Goal: Task Accomplishment & Management: Use online tool/utility

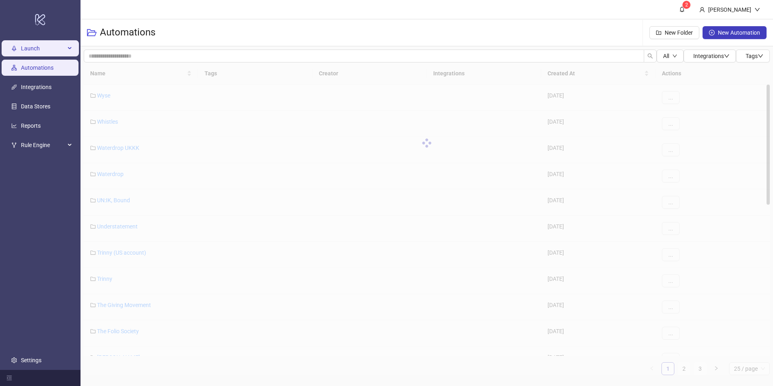
click at [42, 49] on span "Launch" at bounding box center [43, 48] width 44 height 16
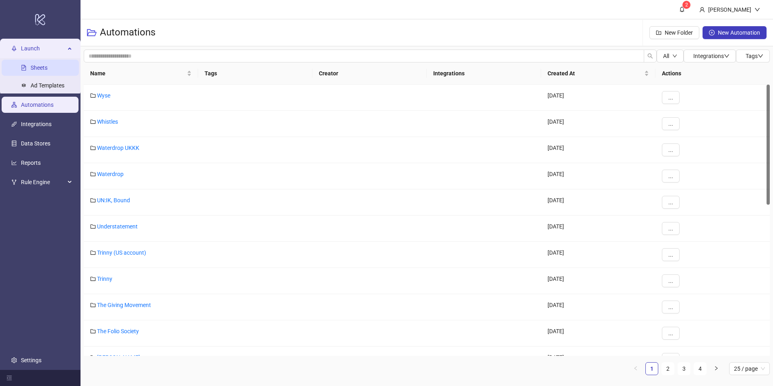
click at [40, 68] on link "Sheets" at bounding box center [39, 67] width 17 height 6
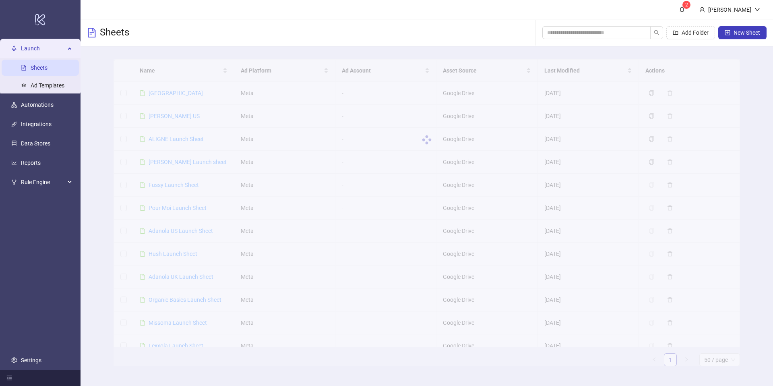
click at [195, 75] on div at bounding box center [426, 139] width 626 height 161
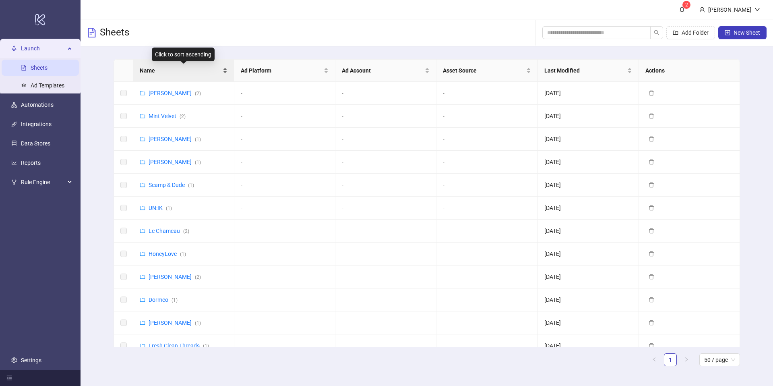
click at [223, 73] on div "Name" at bounding box center [184, 70] width 88 height 9
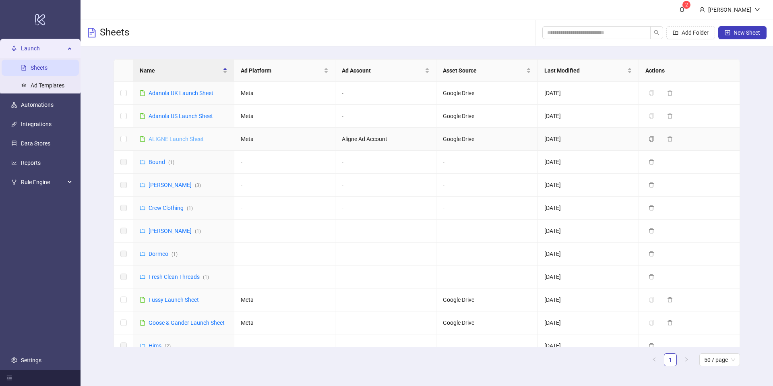
click at [159, 138] on link "ALIGNE Launch Sheet" at bounding box center [175, 139] width 55 height 6
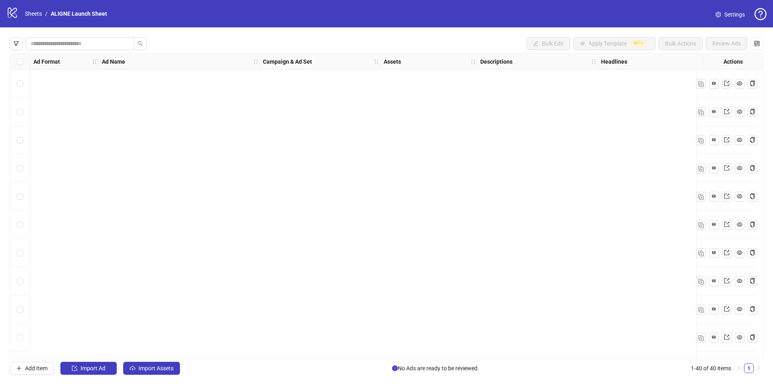
scroll to position [842, 0]
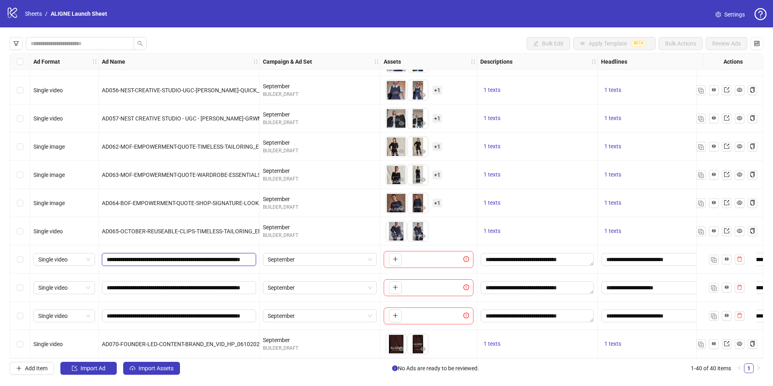
click at [202, 258] on input "**********" at bounding box center [178, 259] width 143 height 9
type input "**********"
click at [386, 254] on div "To pick up a draggable item, press the space bar. While dragging, use the arrow…" at bounding box center [394, 259] width 16 height 13
click at [392, 256] on icon "plus" at bounding box center [395, 259] width 6 height 6
click at [416, 256] on icon "plus" at bounding box center [417, 259] width 6 height 6
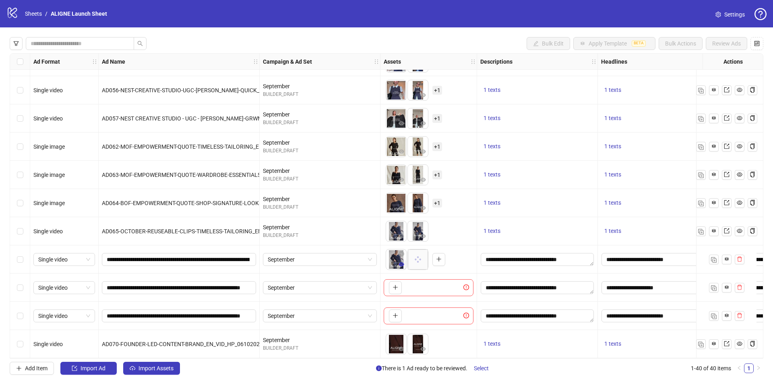
click at [401, 262] on icon "eye" at bounding box center [401, 264] width 6 height 4
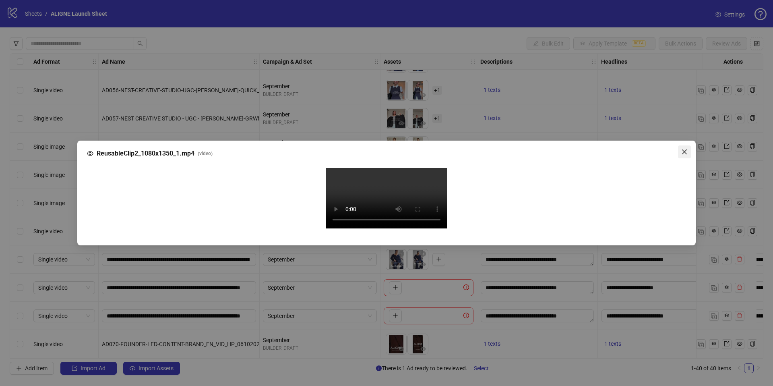
click at [688, 148] on span "Close" at bounding box center [684, 151] width 13 height 6
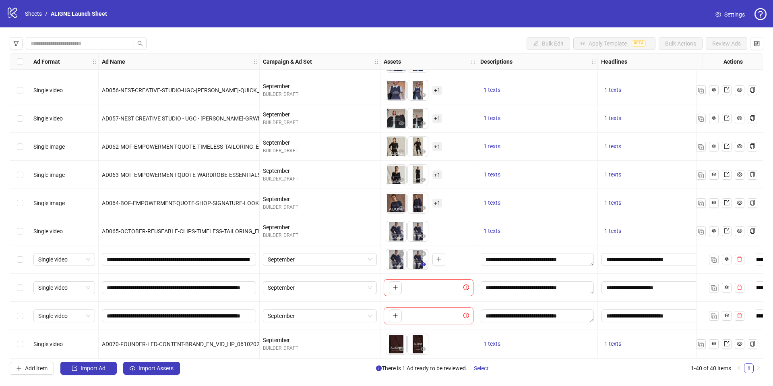
click at [423, 262] on icon "eye" at bounding box center [423, 264] width 6 height 4
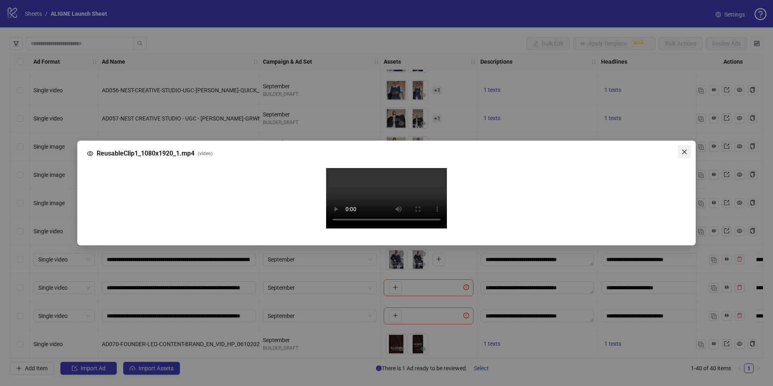
click at [688, 148] on span "Close" at bounding box center [684, 151] width 13 height 6
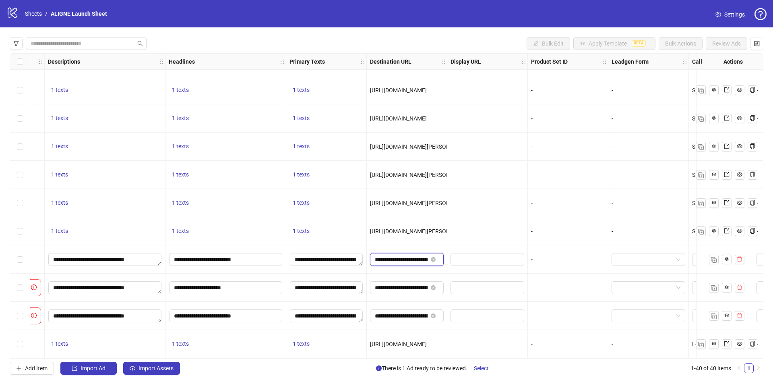
scroll to position [0, 150]
drag, startPoint x: 392, startPoint y: 256, endPoint x: 444, endPoint y: 257, distance: 51.5
click at [444, 257] on div "**********" at bounding box center [407, 259] width 80 height 28
click at [483, 369] on span "Select" at bounding box center [481, 368] width 15 height 6
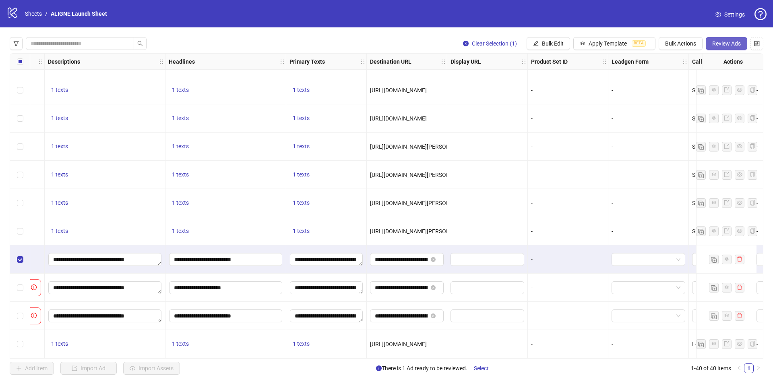
click at [730, 37] on button "Review Ads" at bounding box center [725, 43] width 41 height 13
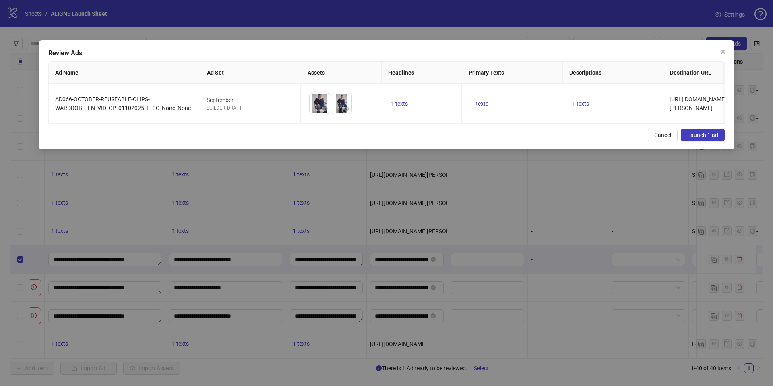
click at [701, 134] on span "Launch 1 ad" at bounding box center [702, 135] width 31 height 6
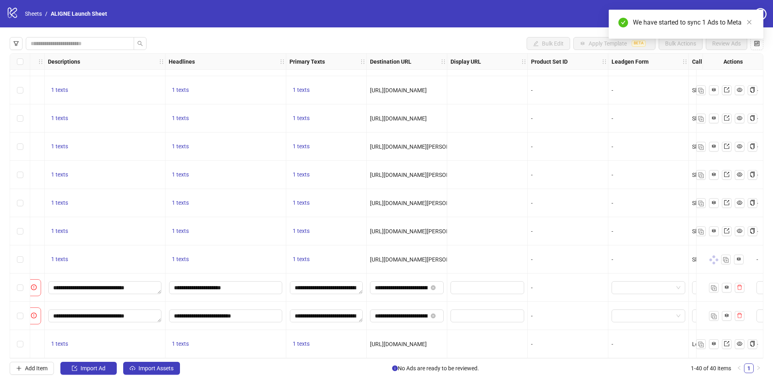
scroll to position [842, 0]
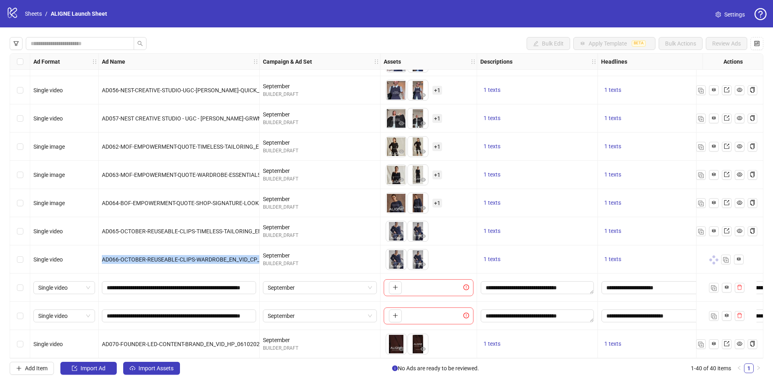
drag, startPoint x: 103, startPoint y: 257, endPoint x: 253, endPoint y: 262, distance: 150.2
click at [253, 262] on div "AD066-OCTOBER-REUSEABLE-CLIPS-WARDROBE_EN_VID_CP_01102025_F_CC_None_None_" at bounding box center [179, 259] width 161 height 28
copy span "AD066-OCTOBER-REUSEABLE-CLIPS-WARDROBE_EN_VID_CP_01102025_F_CC_None_None_"
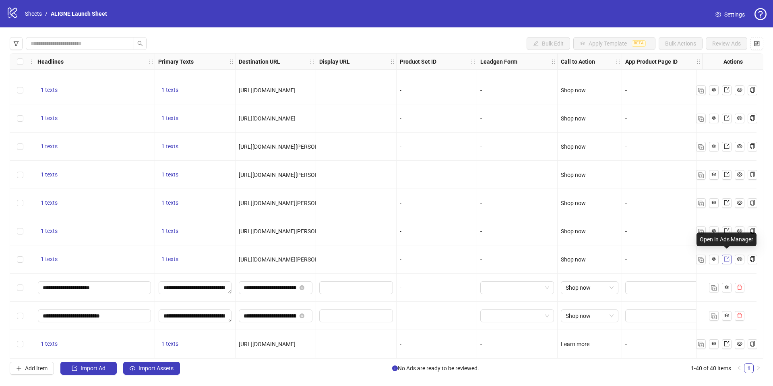
click at [728, 258] on icon "export" at bounding box center [727, 259] width 6 height 6
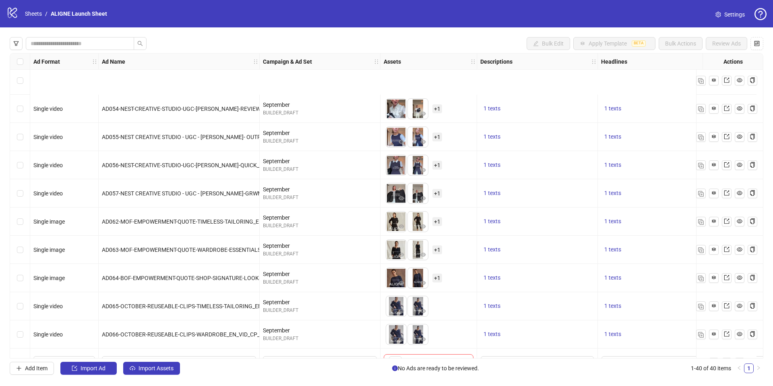
scroll to position [842, 0]
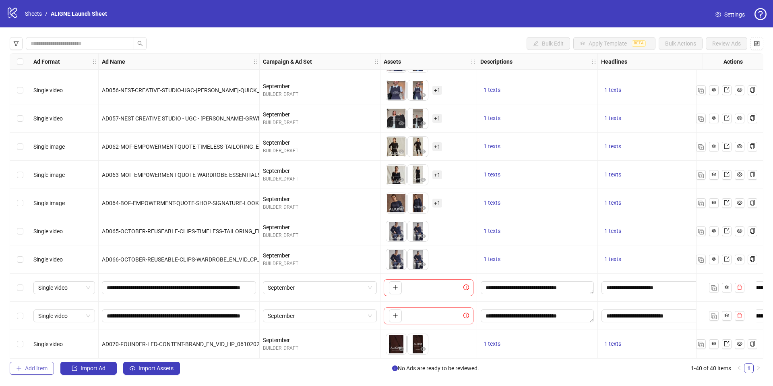
click at [35, 365] on span "Add Item" at bounding box center [36, 368] width 23 height 6
click at [34, 365] on span "Add Item" at bounding box center [36, 368] width 23 height 6
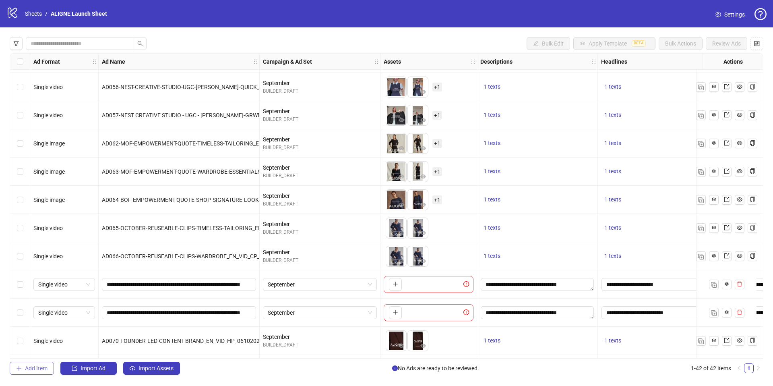
click at [34, 365] on span "Add Item" at bounding box center [36, 368] width 23 height 6
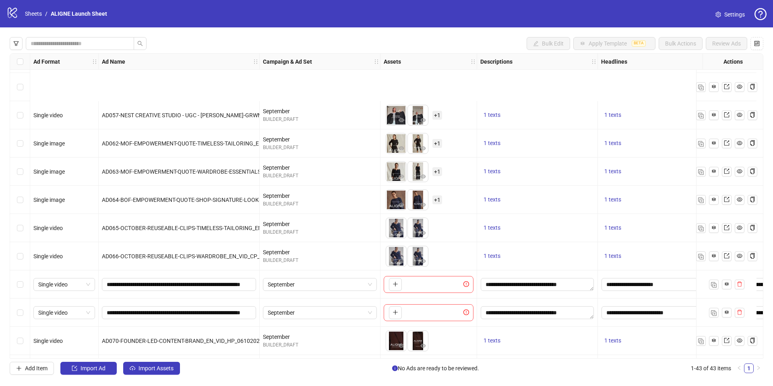
scroll to position [926, 0]
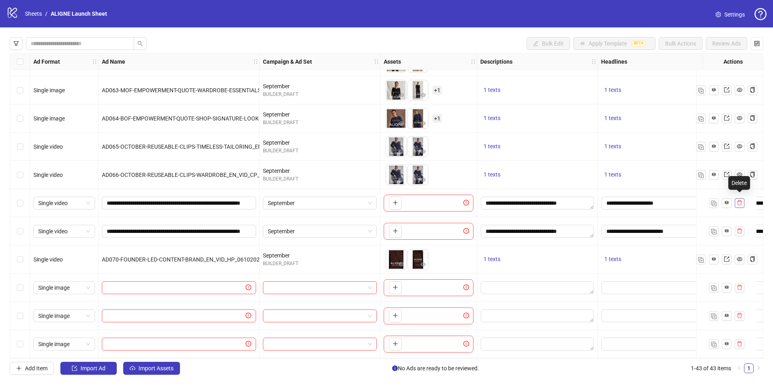
click at [738, 200] on icon "delete" at bounding box center [739, 203] width 6 height 6
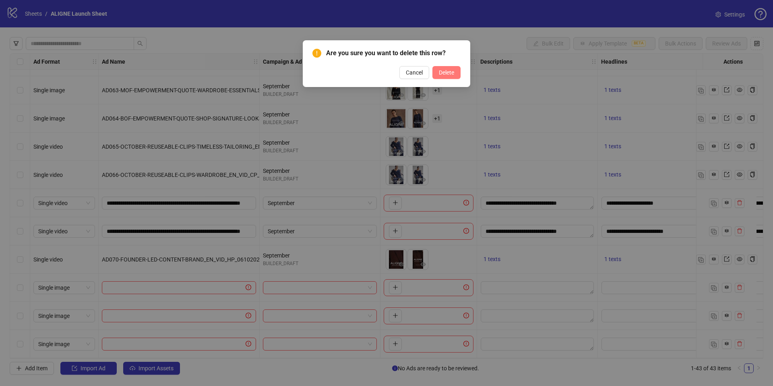
click at [449, 70] on span "Delete" at bounding box center [446, 72] width 15 height 6
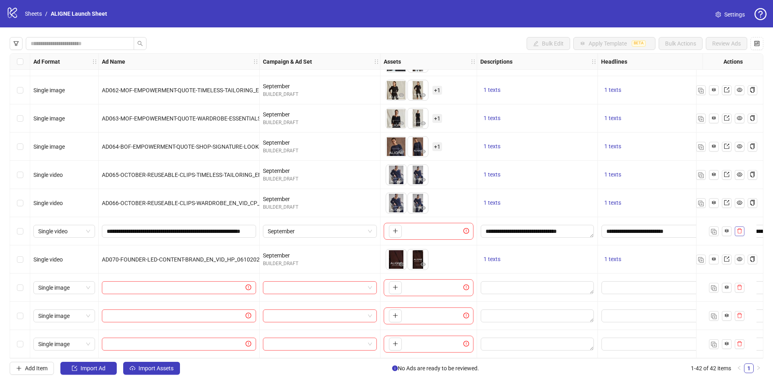
click at [738, 228] on icon "delete" at bounding box center [739, 231] width 6 height 6
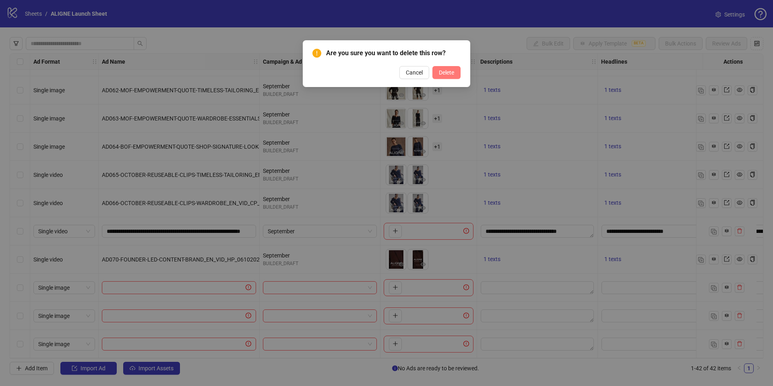
click at [445, 72] on span "Delete" at bounding box center [446, 72] width 15 height 6
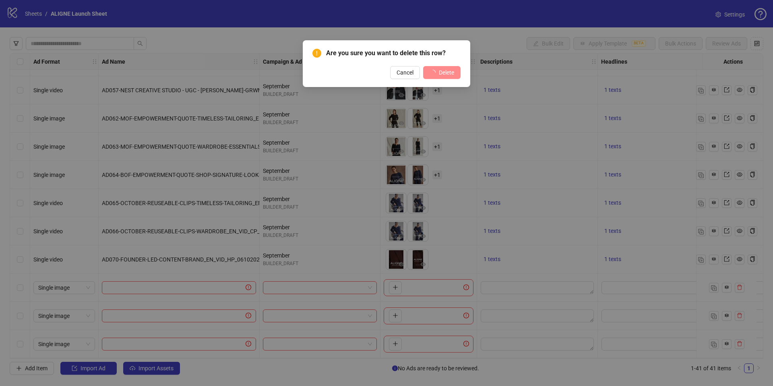
scroll to position [870, 0]
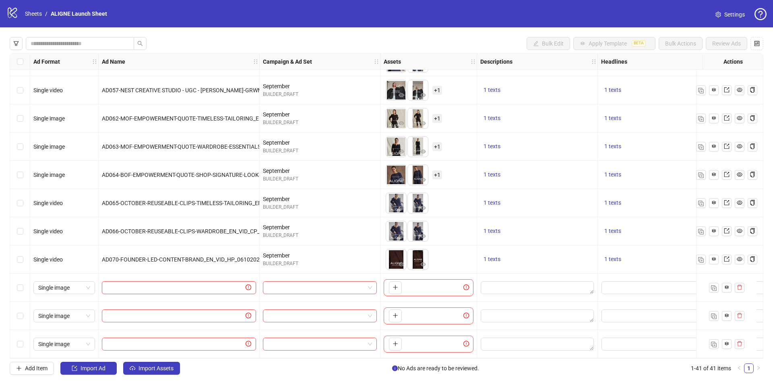
click at [159, 283] on input "text" at bounding box center [175, 287] width 137 height 9
paste input "**********"
type input "**********"
click at [212, 311] on input "text" at bounding box center [175, 315] width 137 height 9
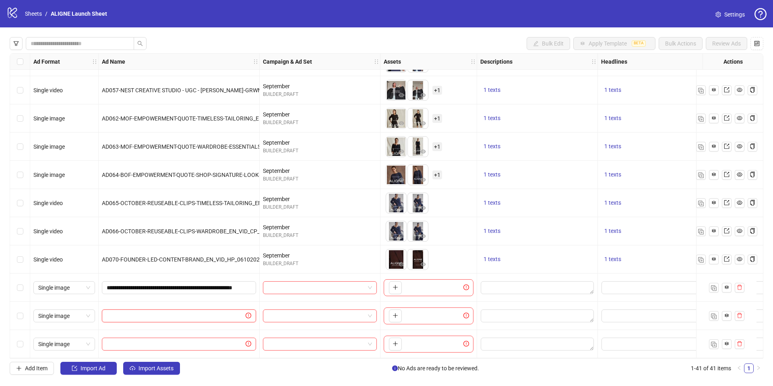
paste input "**********"
type input "**********"
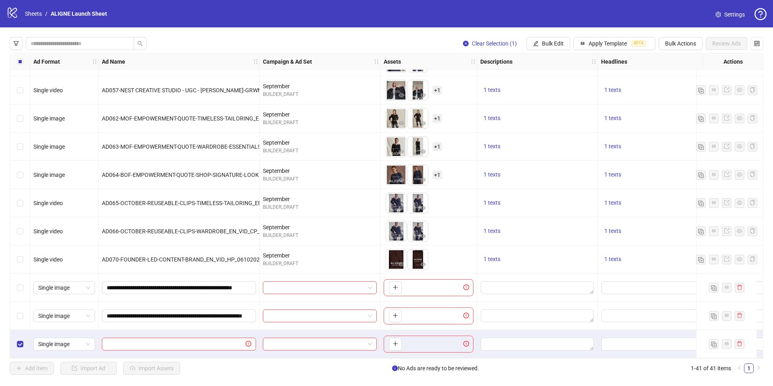
click at [22, 345] on div "Select row 41" at bounding box center [20, 344] width 20 height 28
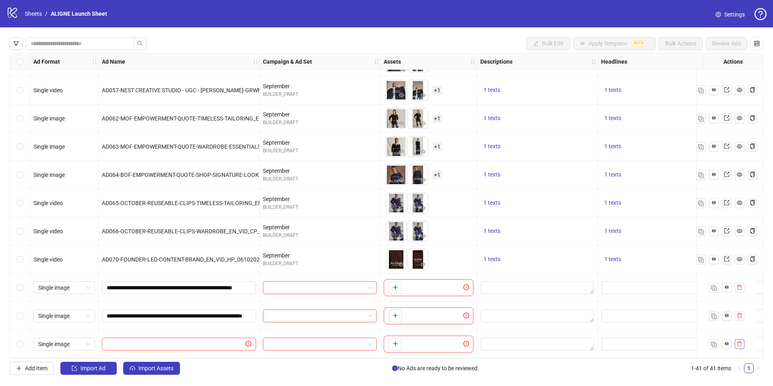
click at [741, 344] on button "button" at bounding box center [739, 344] width 10 height 10
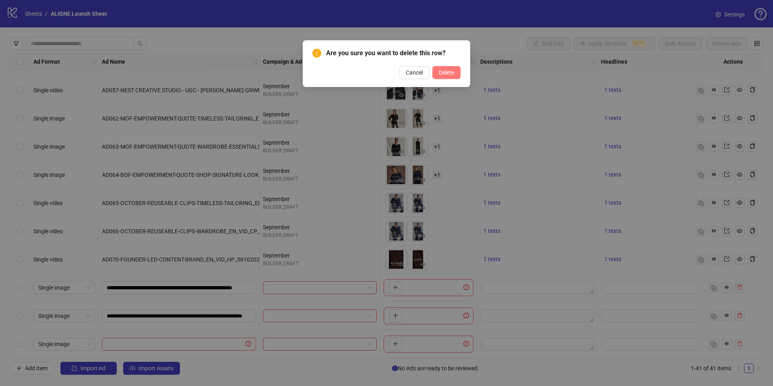
click at [441, 72] on span "Delete" at bounding box center [446, 72] width 15 height 6
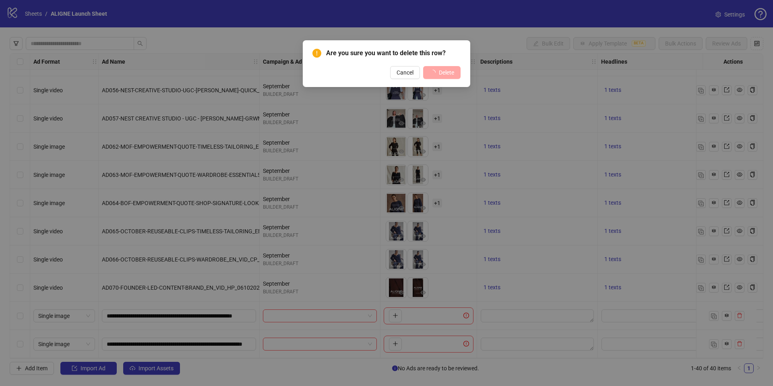
scroll to position [842, 0]
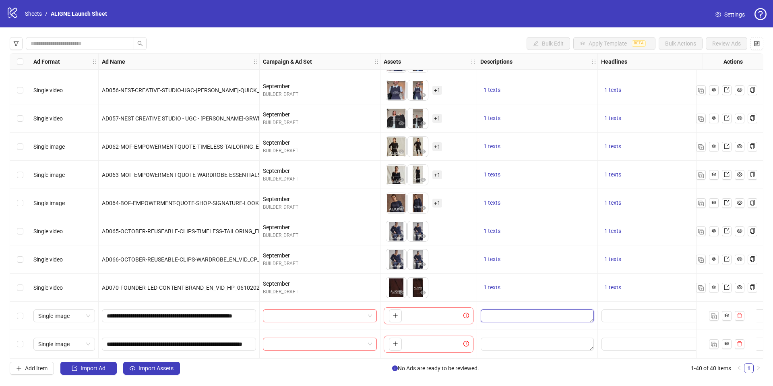
click at [495, 311] on textarea "Edit values" at bounding box center [537, 315] width 113 height 13
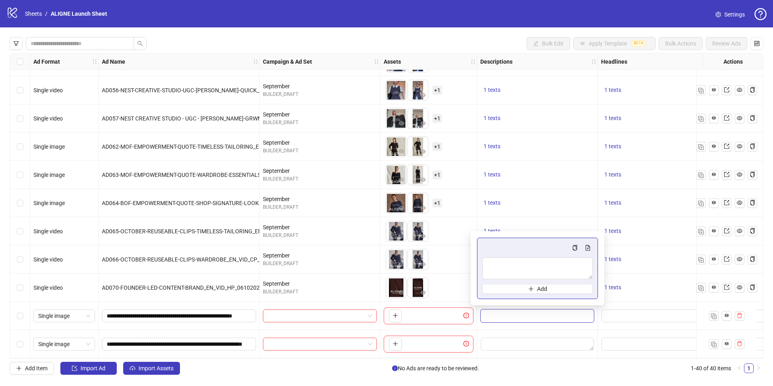
type textarea "**********"
click at [542, 345] on textarea "Edit values" at bounding box center [537, 343] width 113 height 13
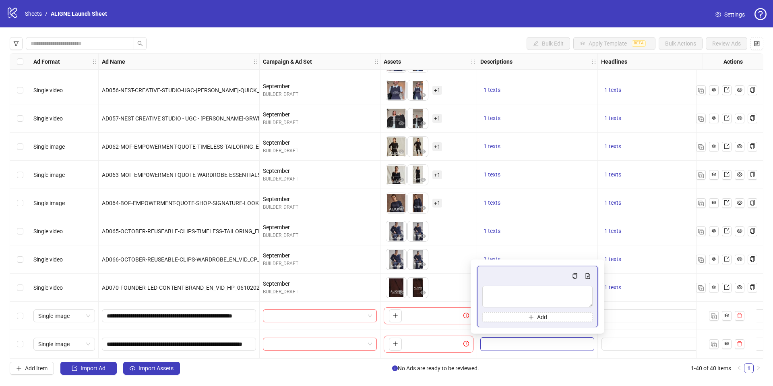
type textarea "**********"
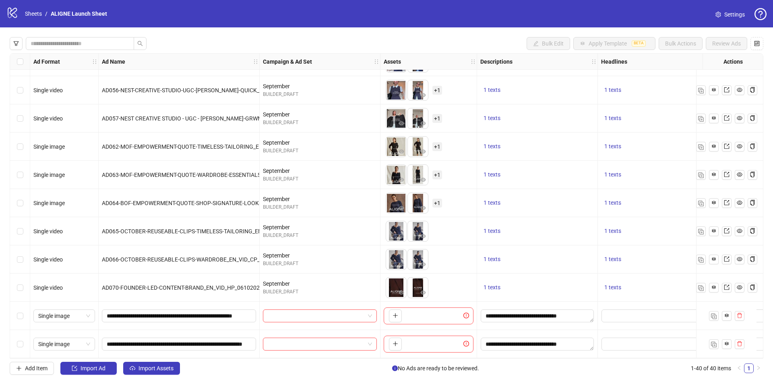
scroll to position [842, 149]
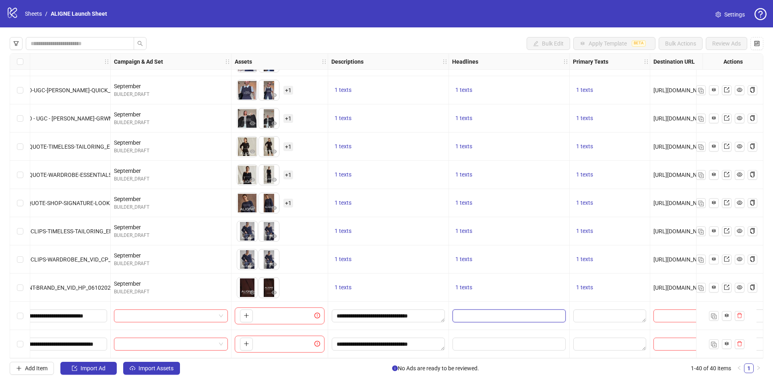
click at [494, 314] on input "Edit values" at bounding box center [508, 315] width 113 height 13
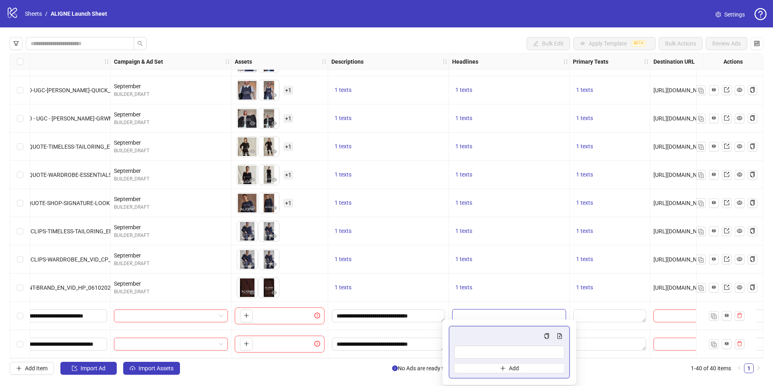
type input "**********"
click at [520, 292] on div "1 texts" at bounding box center [509, 287] width 121 height 28
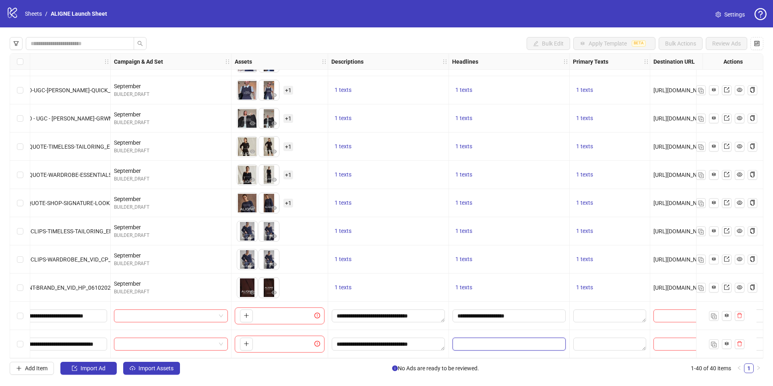
click at [525, 340] on input "Edit values" at bounding box center [508, 343] width 113 height 13
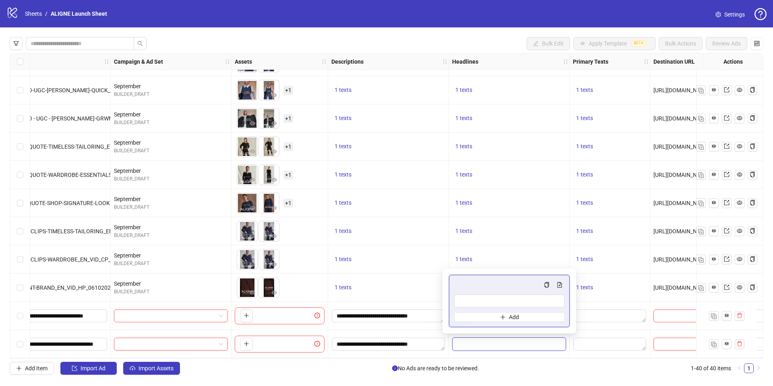
type input "**********"
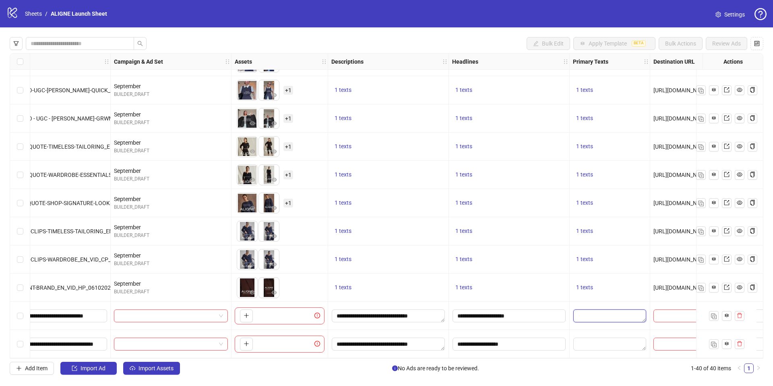
click at [598, 310] on textarea "Edit values" at bounding box center [609, 315] width 73 height 13
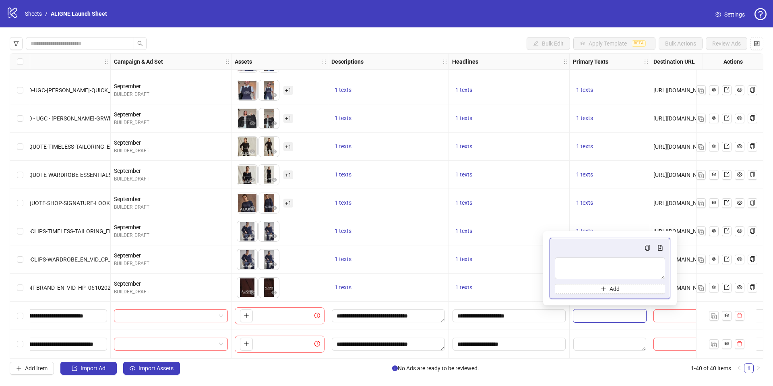
type textarea "**********"
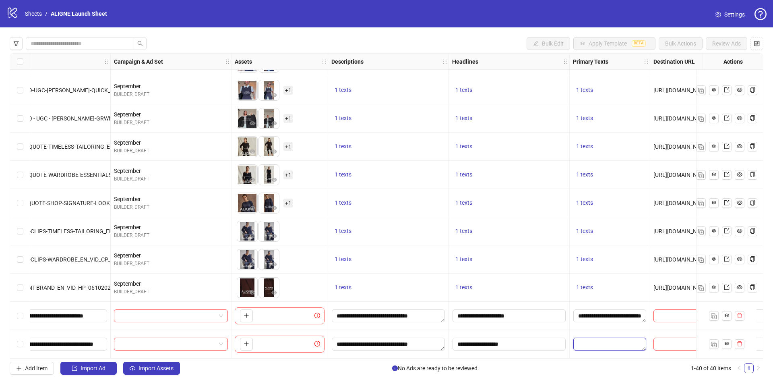
click at [604, 340] on textarea "Edit values" at bounding box center [609, 343] width 73 height 13
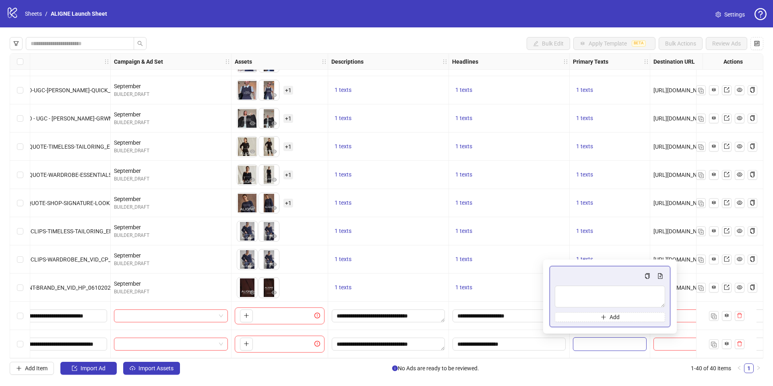
type textarea "**********"
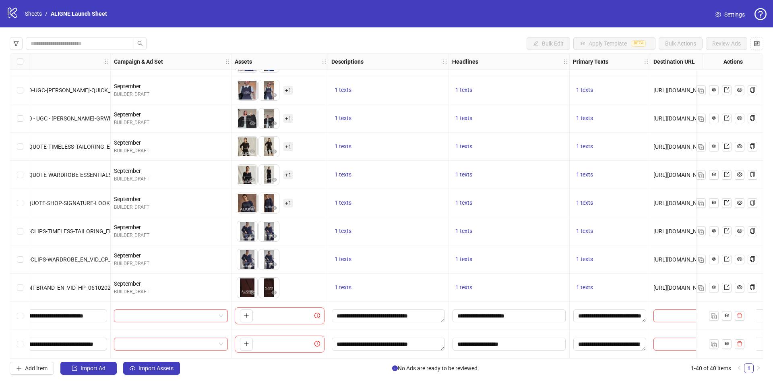
scroll to position [842, 322]
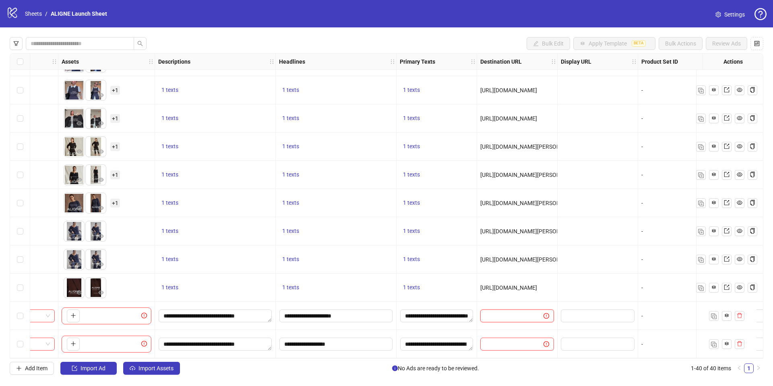
click at [516, 314] on input "text" at bounding box center [508, 315] width 47 height 9
paste input "**********"
type input "**********"
click at [517, 342] on input "text" at bounding box center [508, 343] width 47 height 9
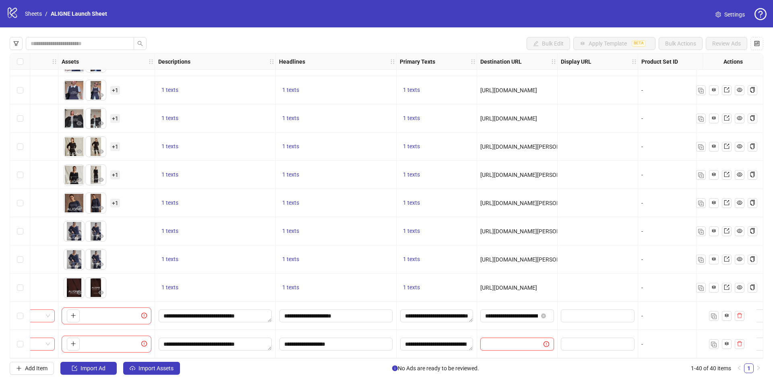
paste input "**********"
type input "**********"
click at [594, 311] on input "text" at bounding box center [596, 315] width 62 height 9
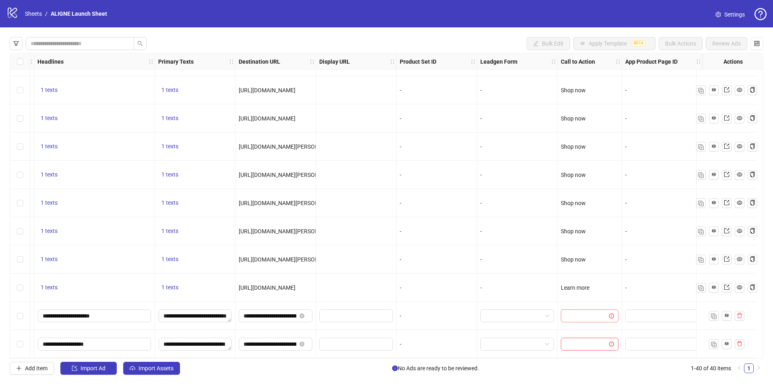
click at [586, 309] on input "search" at bounding box center [585, 315] width 41 height 12
click at [572, 231] on div "Shop now" at bounding box center [583, 231] width 45 height 9
click at [582, 347] on div at bounding box center [589, 344] width 64 height 28
click at [582, 344] on input "search" at bounding box center [585, 344] width 41 height 12
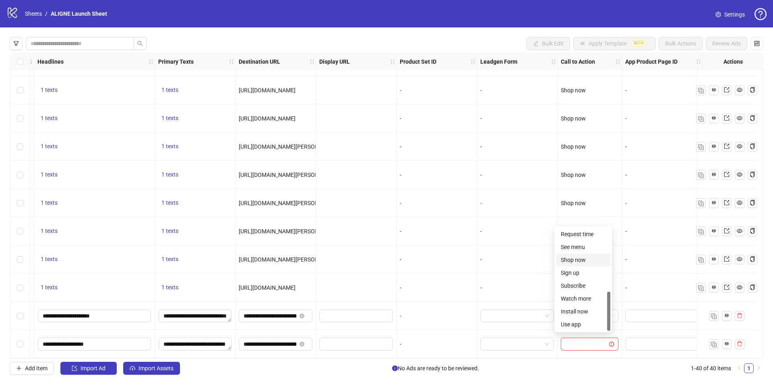
click at [568, 254] on div "Shop now" at bounding box center [583, 259] width 54 height 13
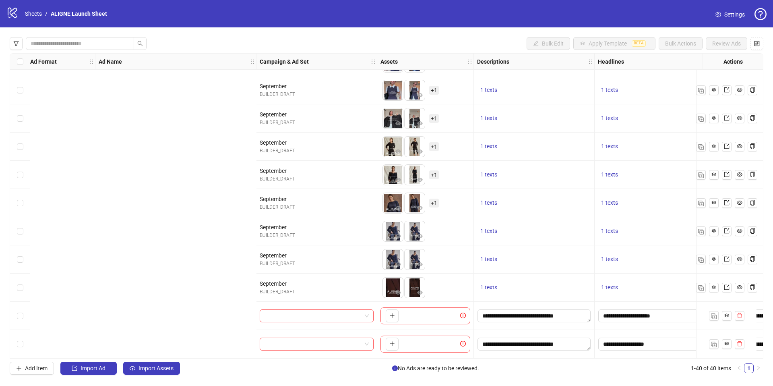
scroll to position [842, 0]
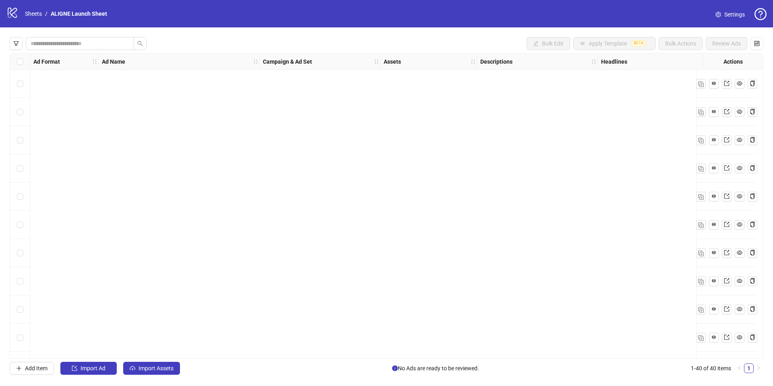
scroll to position [842, 0]
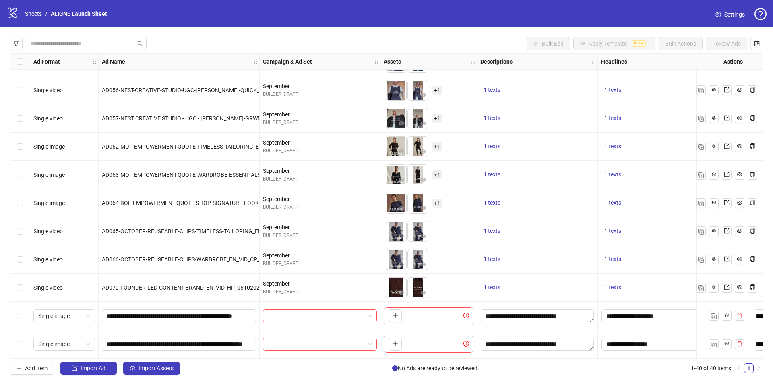
click at [359, 318] on div at bounding box center [320, 315] width 121 height 28
click at [350, 309] on input "search" at bounding box center [316, 315] width 97 height 12
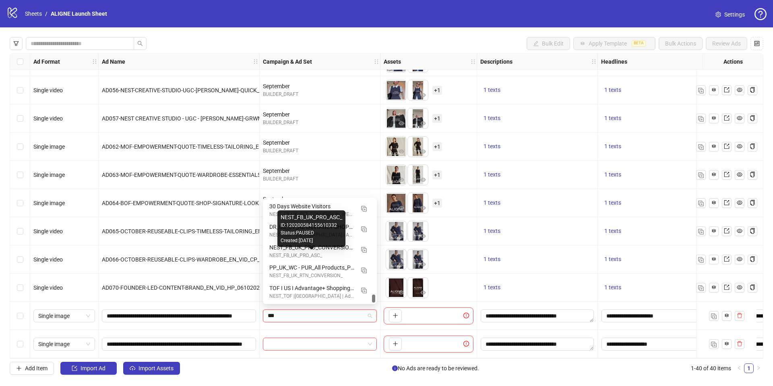
scroll to position [0, 0]
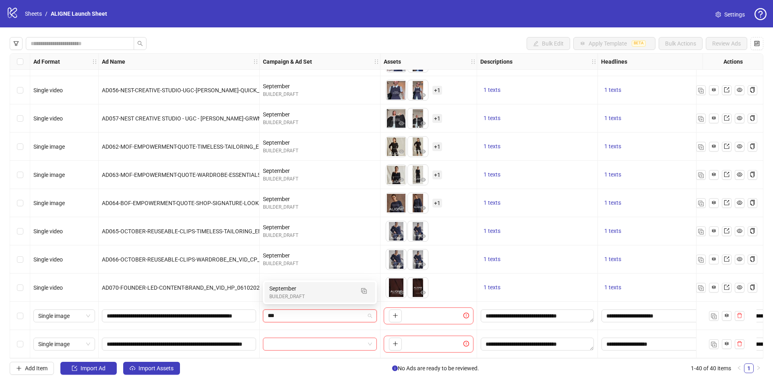
click at [295, 288] on div "September BUILDER_DRAFT" at bounding box center [319, 292] width 111 height 21
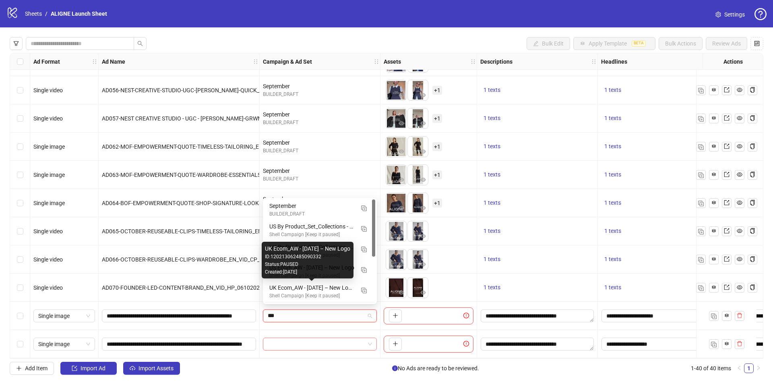
type input "***"
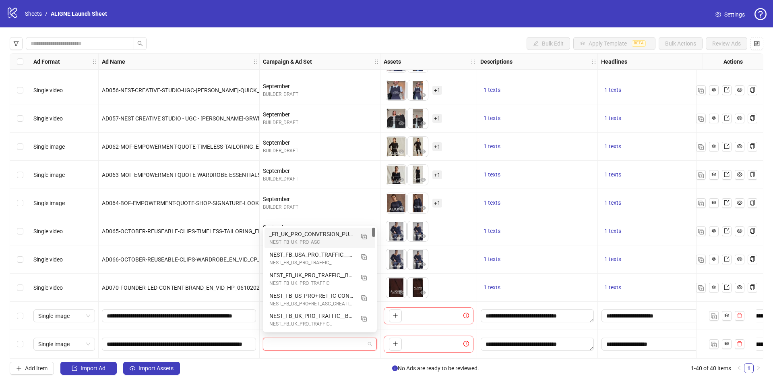
click at [298, 338] on input "search" at bounding box center [316, 344] width 97 height 12
type input "***"
click at [280, 236] on div "September" at bounding box center [311, 233] width 85 height 9
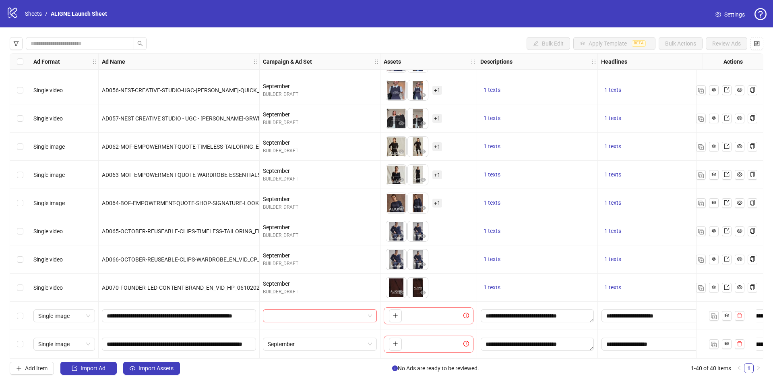
click at [357, 320] on div at bounding box center [320, 315] width 121 height 28
click at [350, 309] on input "search" at bounding box center [316, 315] width 97 height 12
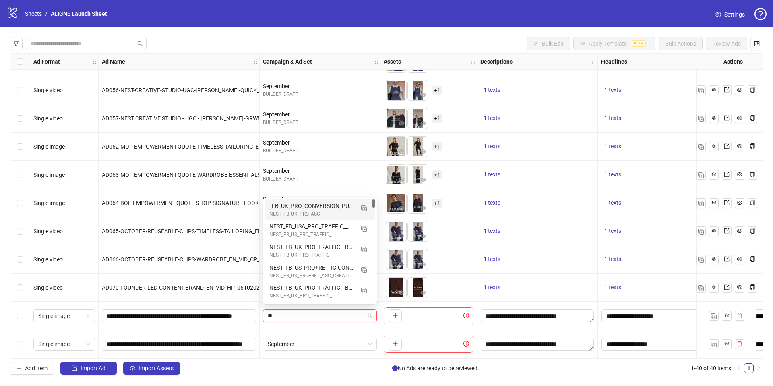
type input "***"
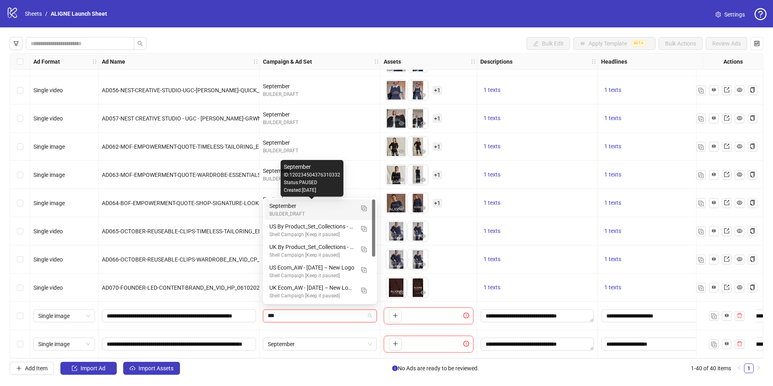
click at [323, 204] on div "September" at bounding box center [311, 205] width 85 height 9
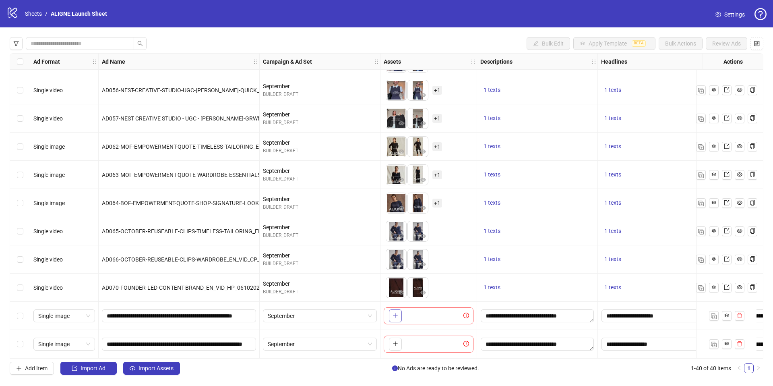
click at [390, 311] on button "button" at bounding box center [395, 315] width 13 height 13
click at [64, 311] on span "Single image" at bounding box center [64, 315] width 52 height 12
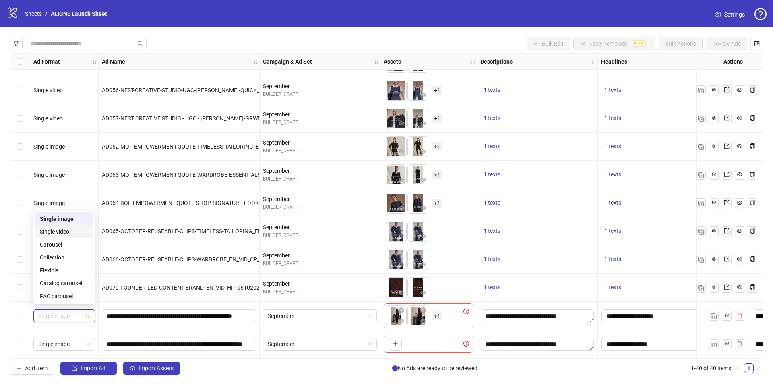
click at [63, 228] on div "Single video" at bounding box center [64, 231] width 49 height 9
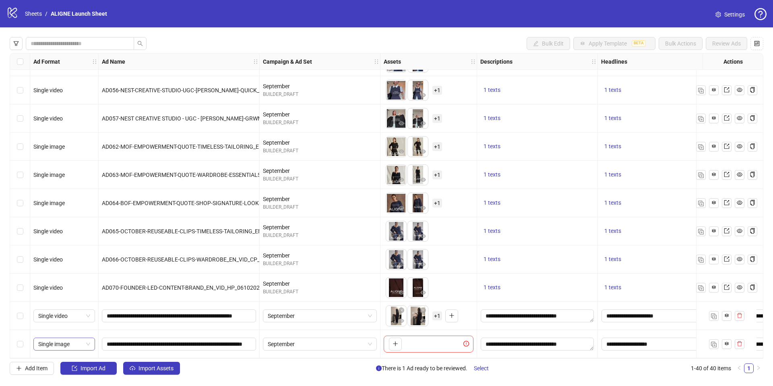
click at [72, 338] on span "Single image" at bounding box center [64, 344] width 52 height 12
click at [70, 257] on div "Single video" at bounding box center [64, 259] width 49 height 9
click at [435, 312] on span "+ 1" at bounding box center [437, 315] width 10 height 9
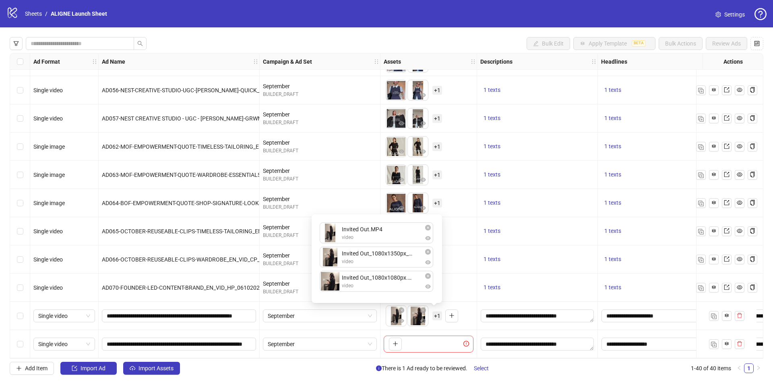
click at [353, 220] on div "Invited Out.MP4 video Invited Out_1080x1350px_Option 2.mp4 video Invited Out_10…" at bounding box center [376, 258] width 121 height 79
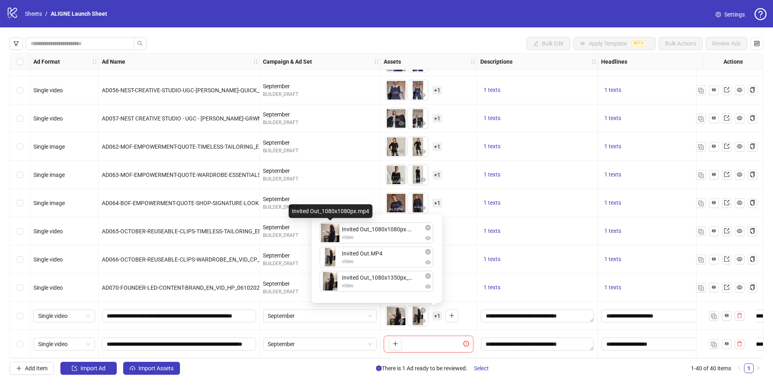
click at [331, 235] on div "Invited Out_1080x1080px.mp4 video Invited Out.MP4 video Invited Out_1080x1350px…" at bounding box center [376, 258] width 121 height 79
click at [421, 364] on span "There is 1 Ad ready to be reviewed. Select" at bounding box center [435, 367] width 119 height 13
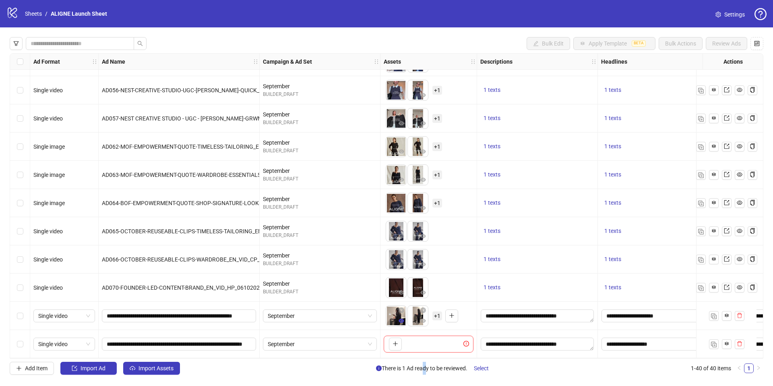
click at [402, 318] on icon "eye" at bounding box center [401, 320] width 6 height 4
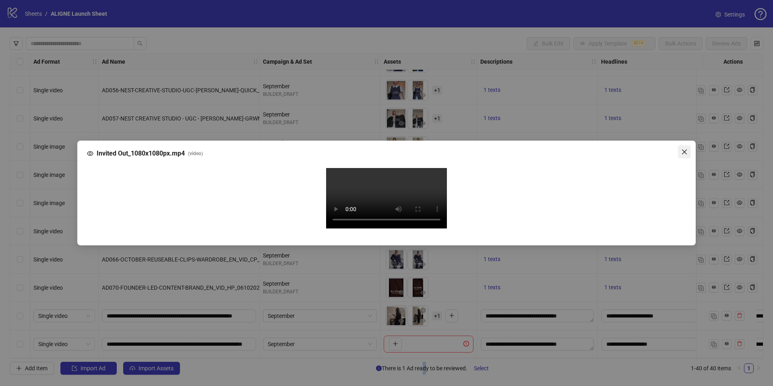
click at [683, 148] on icon "close" at bounding box center [684, 151] width 6 height 6
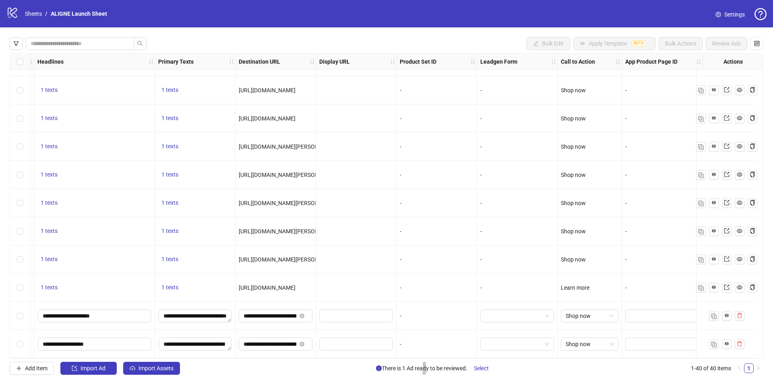
scroll to position [842, 0]
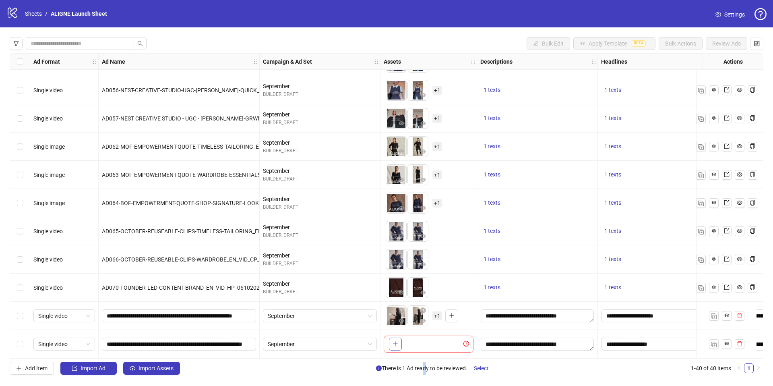
click at [399, 344] on button "button" at bounding box center [395, 343] width 13 height 13
click at [438, 340] on span "+ 1" at bounding box center [437, 343] width 10 height 9
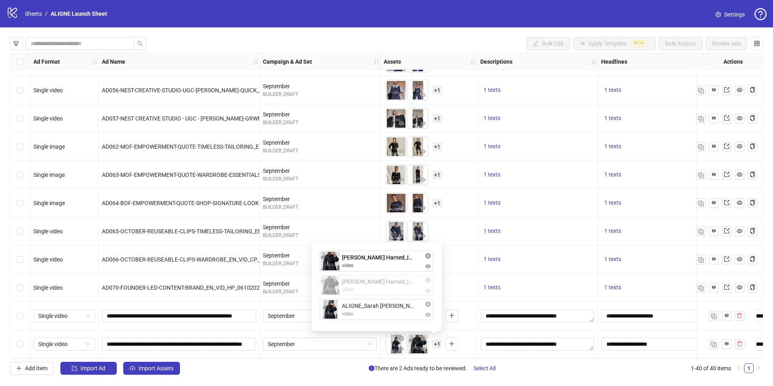
drag, startPoint x: 361, startPoint y: 291, endPoint x: 361, endPoint y: 262, distance: 29.0
click at [361, 262] on div "[PERSON_NAME] Harned_Investment_v3.MP4 video [PERSON_NAME] Harned_Investment_10…" at bounding box center [376, 286] width 121 height 79
click at [475, 309] on div "To pick up a draggable item, press the space bar. While dragging, use the arrow…" at bounding box center [428, 315] width 97 height 28
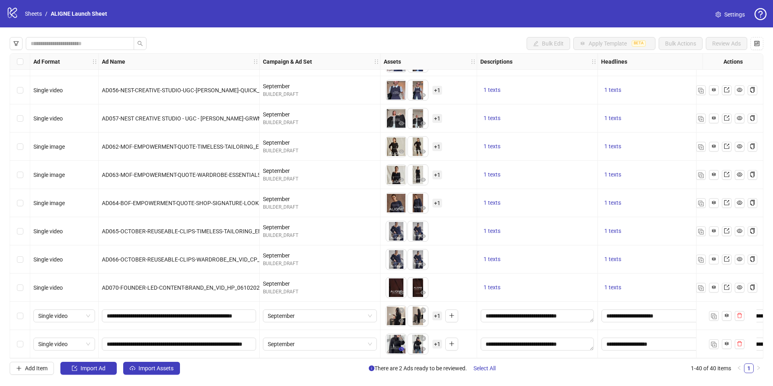
click at [403, 346] on icon "eye" at bounding box center [401, 348] width 6 height 4
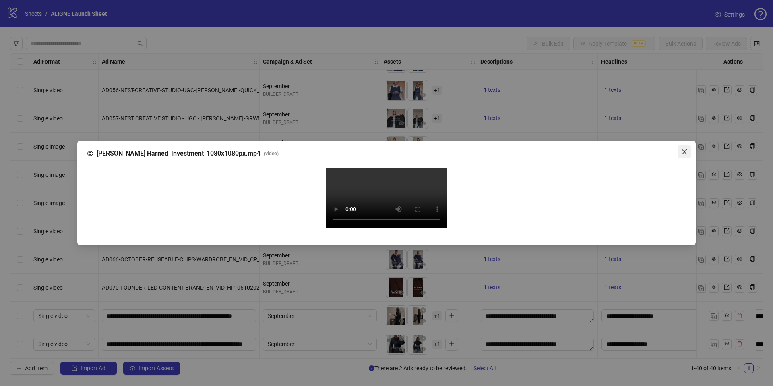
click at [685, 148] on icon "close" at bounding box center [684, 151] width 6 height 6
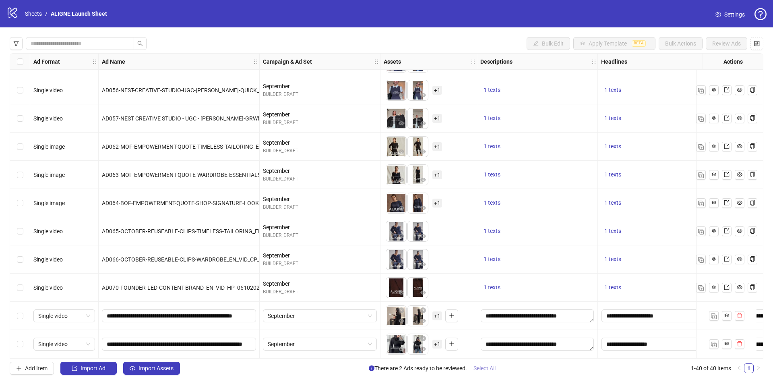
click at [492, 369] on span "Select All" at bounding box center [484, 368] width 22 height 6
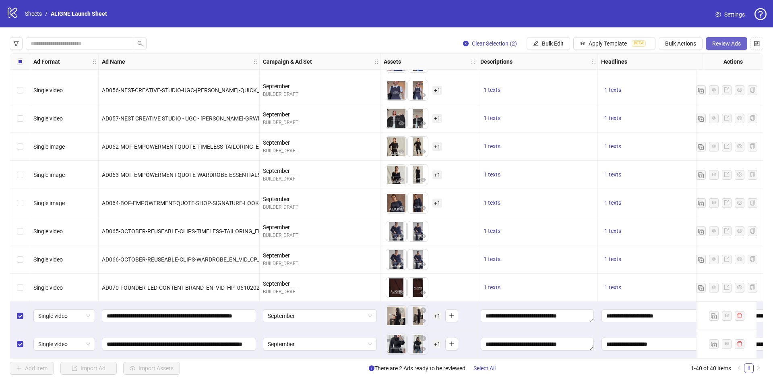
click at [721, 39] on button "Review Ads" at bounding box center [725, 43] width 41 height 13
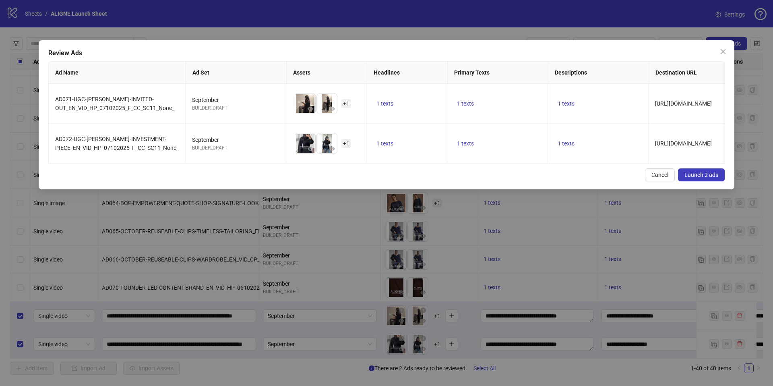
click at [697, 171] on button "Launch 2 ads" at bounding box center [701, 174] width 47 height 13
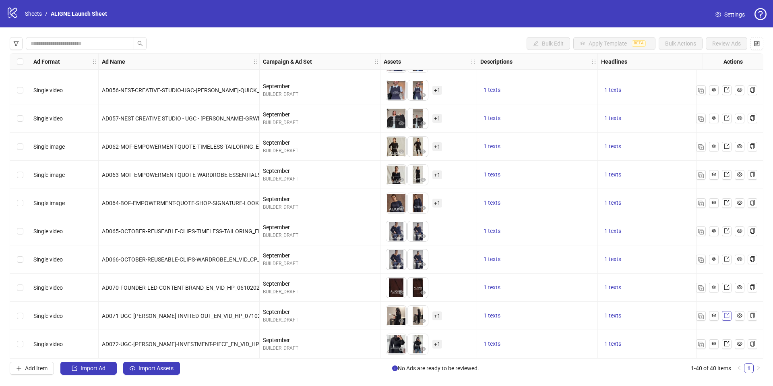
click at [728, 313] on icon "export" at bounding box center [727, 315] width 6 height 6
click at [727, 342] on icon "export" at bounding box center [726, 343] width 5 height 5
click at [27, 9] on link "Sheets" at bounding box center [33, 13] width 20 height 9
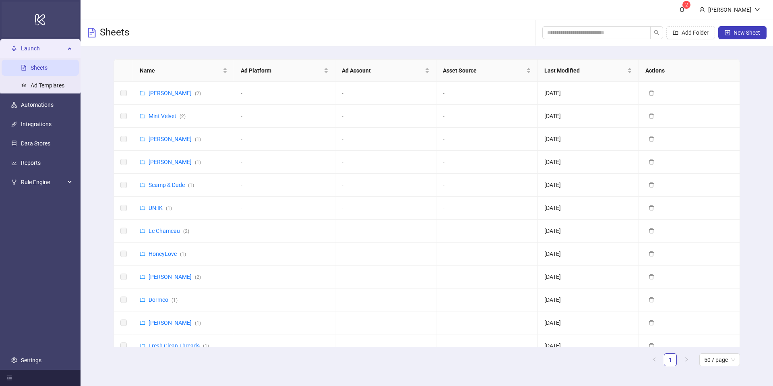
drag, startPoint x: 27, startPoint y: 9, endPoint x: 29, endPoint y: 14, distance: 5.6
click at [29, 14] on div "logo/logo-mobile" at bounding box center [40, 19] width 77 height 35
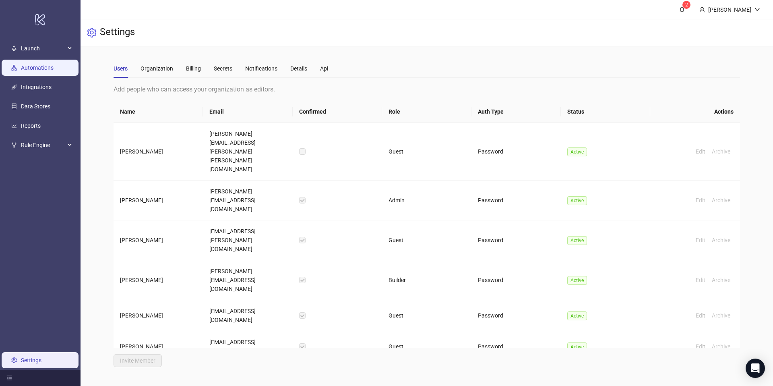
click at [29, 64] on link "Automations" at bounding box center [37, 67] width 33 height 6
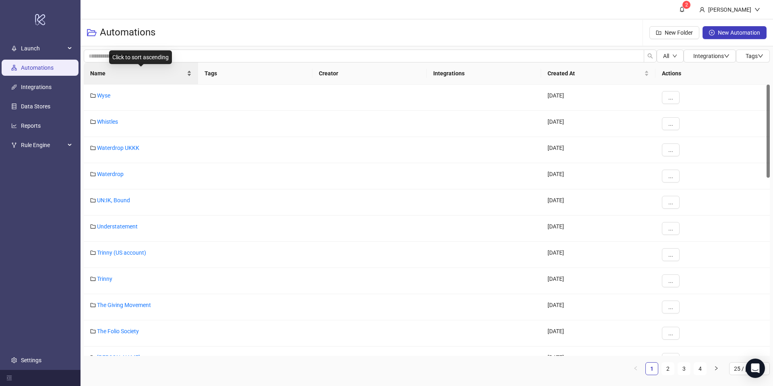
click at [120, 78] on div "Name" at bounding box center [140, 73] width 101 height 9
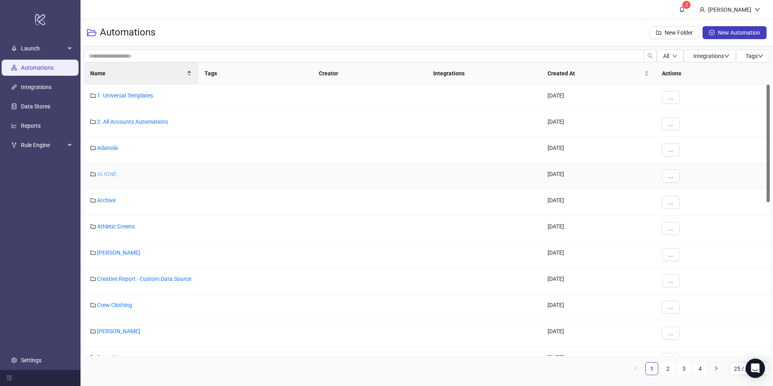
click at [107, 172] on link "ALIGNE" at bounding box center [107, 174] width 20 height 6
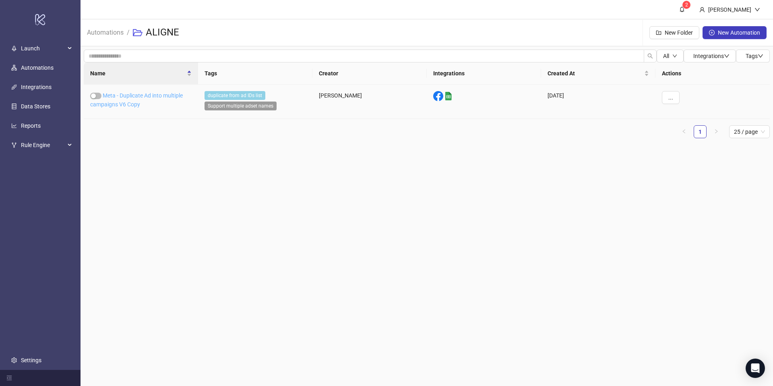
click at [160, 98] on link "Meta - Duplicate Ad into multiple campaigns V6 Copy" at bounding box center [136, 99] width 93 height 15
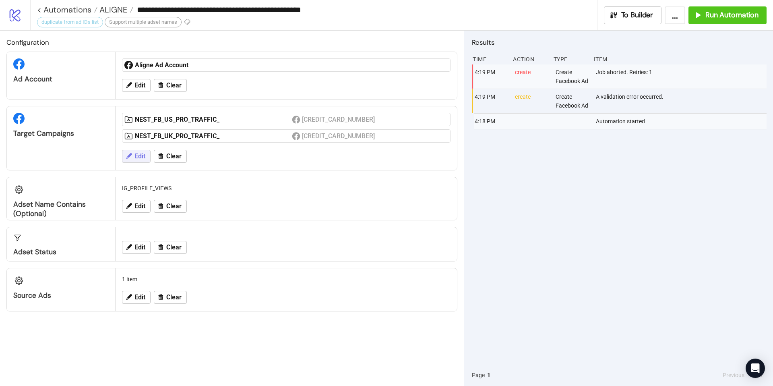
click at [132, 159] on button "Edit" at bounding box center [136, 156] width 29 height 13
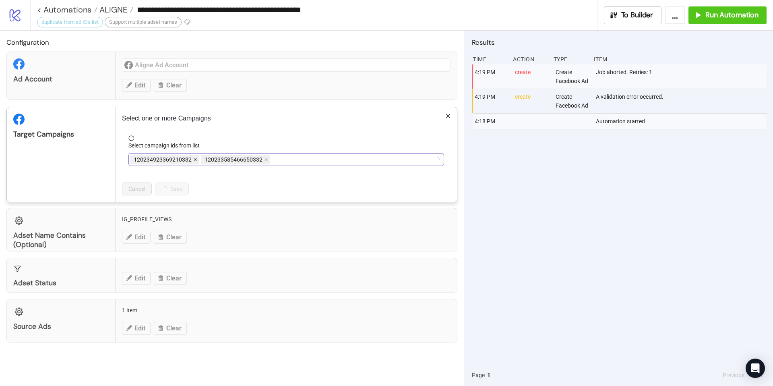
click at [193, 159] on icon "close" at bounding box center [195, 159] width 4 height 4
click at [193, 159] on span "NEST_FB_US_PRO_TRAFFIC_" at bounding box center [170, 159] width 73 height 9
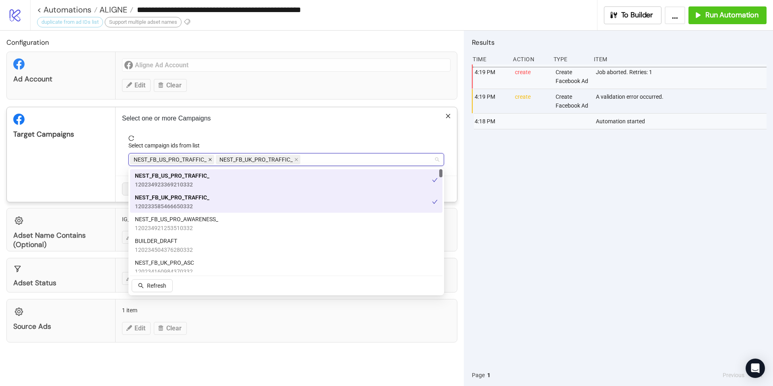
click at [209, 158] on icon "close" at bounding box center [209, 159] width 3 height 3
click at [209, 158] on icon "close" at bounding box center [210, 159] width 4 height 4
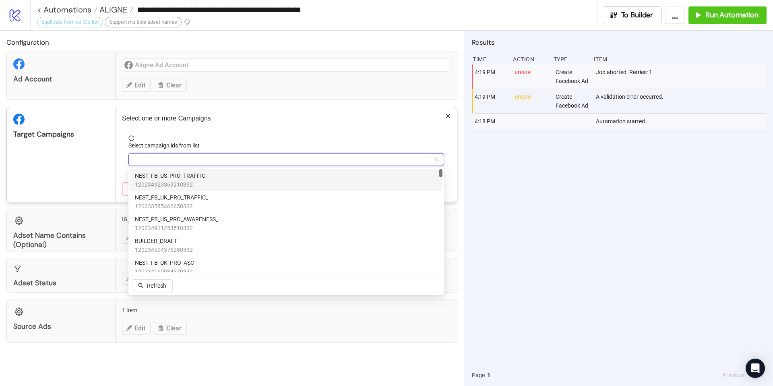
click at [185, 157] on div at bounding box center [282, 159] width 304 height 11
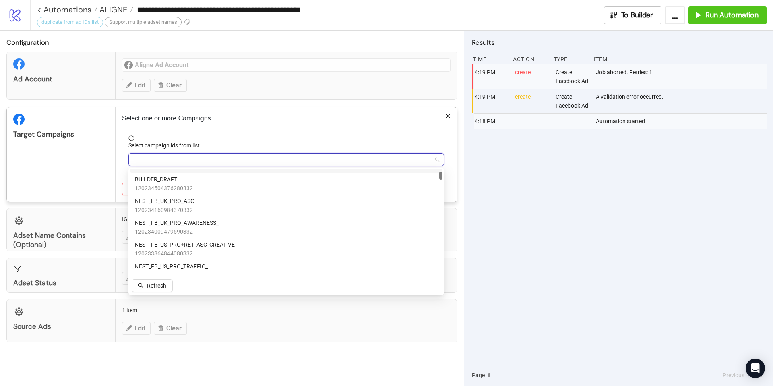
scroll to position [63, 0]
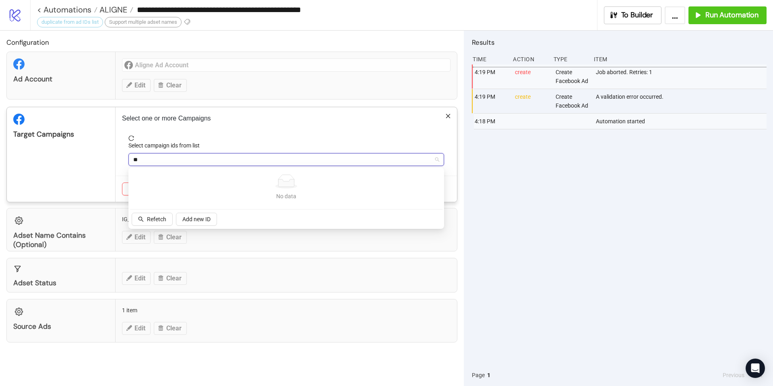
type input "*"
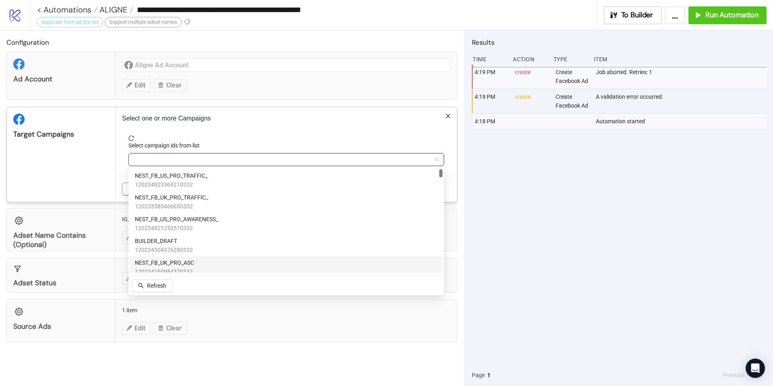
click at [186, 265] on span "NEST_FB_UK_PRO_ASC" at bounding box center [164, 262] width 59 height 9
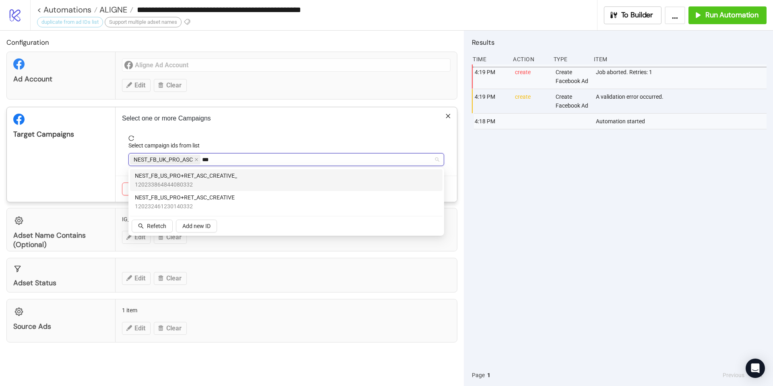
click at [244, 182] on div "NEST_FB_US_PRO+RET_ASC_CREATIVE_ 120233864844080332" at bounding box center [286, 180] width 303 height 18
type input "*"
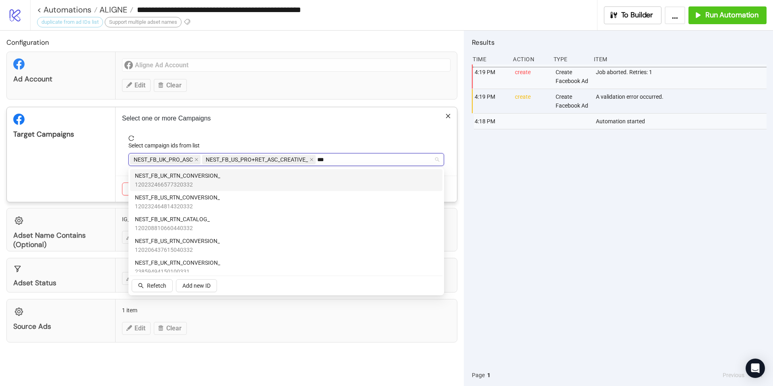
click at [321, 178] on div "NEST_FB_UK_RTN_CONVERSION_ 120232466577320332" at bounding box center [286, 180] width 303 height 18
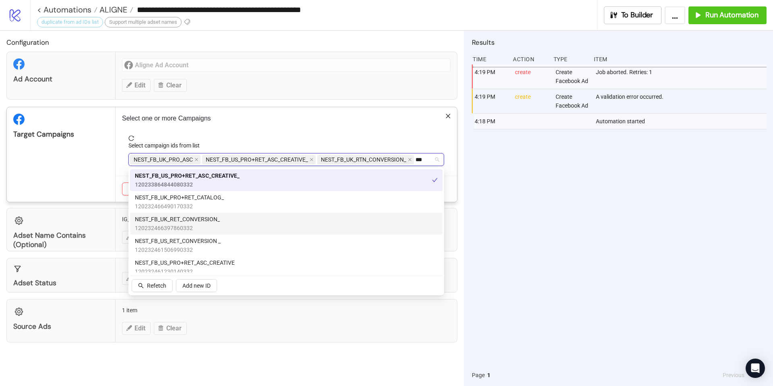
click at [289, 226] on div "NEST_FB_UK_RET_CONVERSION_ 120232466397860332" at bounding box center [286, 223] width 303 height 18
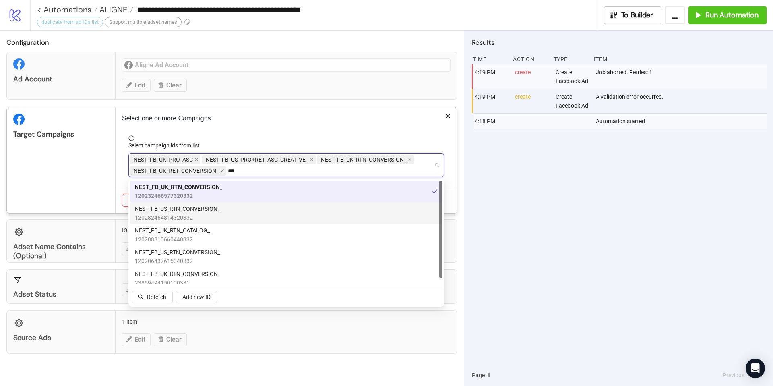
click at [283, 218] on div "NEST_FB_US_RTN_CONVERSION_ 120232464814320332" at bounding box center [286, 213] width 303 height 18
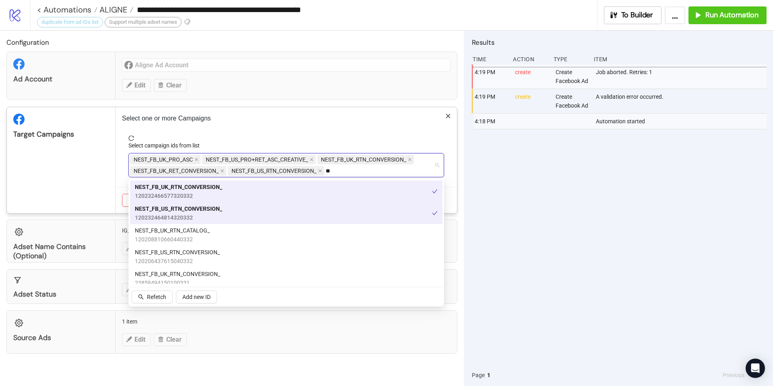
type input "*"
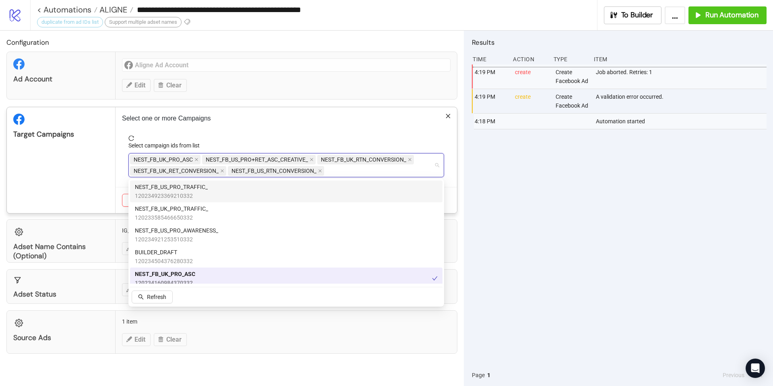
click at [244, 132] on div "Select one or more Campaigns Select campaign ids from list NEST_FB_UK_PRO_ASC N…" at bounding box center [285, 160] width 341 height 106
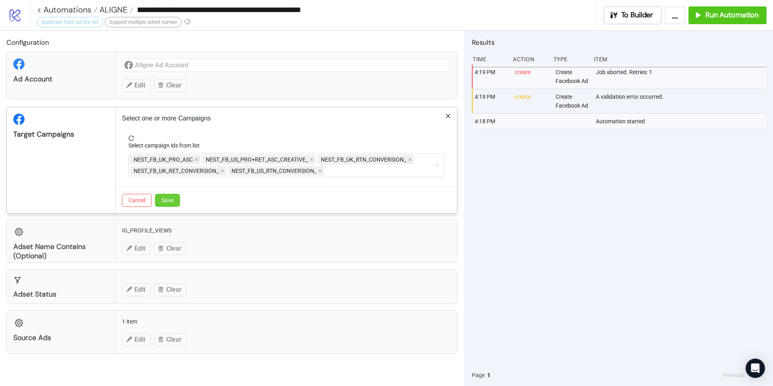
click at [171, 197] on span "Save" at bounding box center [167, 200] width 12 height 6
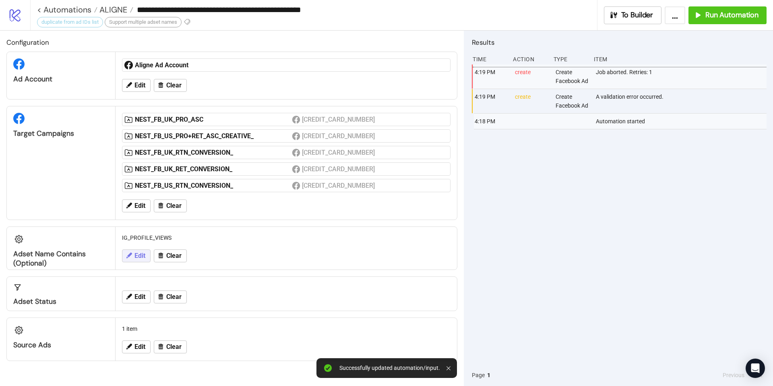
click at [138, 255] on span "Edit" at bounding box center [139, 255] width 11 height 7
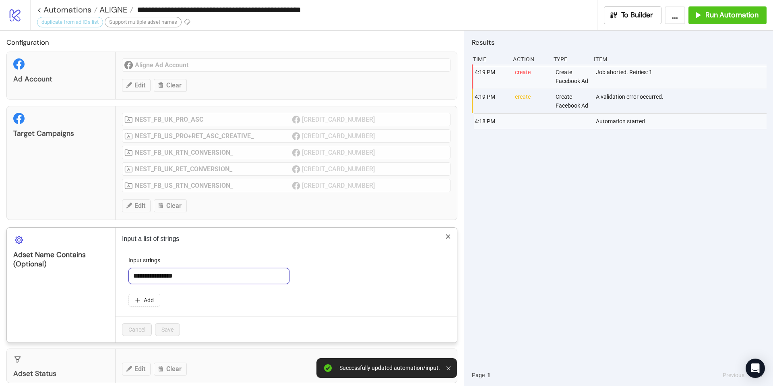
drag, startPoint x: 194, startPoint y: 280, endPoint x: 127, endPoint y: 260, distance: 69.7
click at [127, 260] on form "**********" at bounding box center [286, 286] width 328 height 60
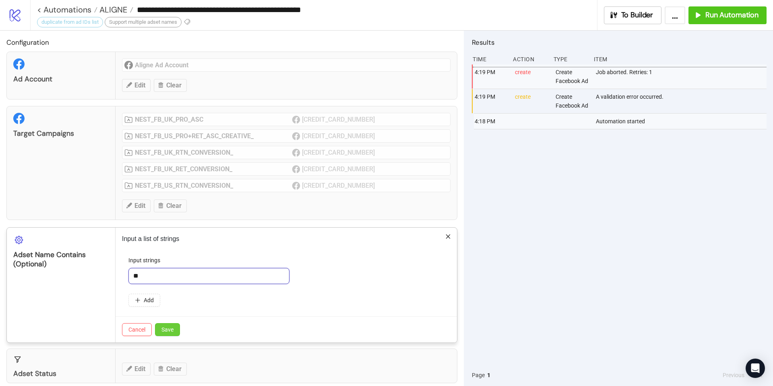
type input "**"
click at [165, 329] on span "Save" at bounding box center [167, 329] width 12 height 6
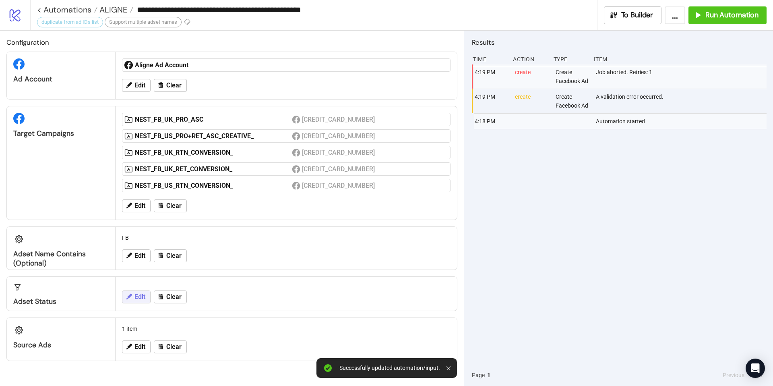
click at [131, 298] on icon at bounding box center [128, 296] width 7 height 7
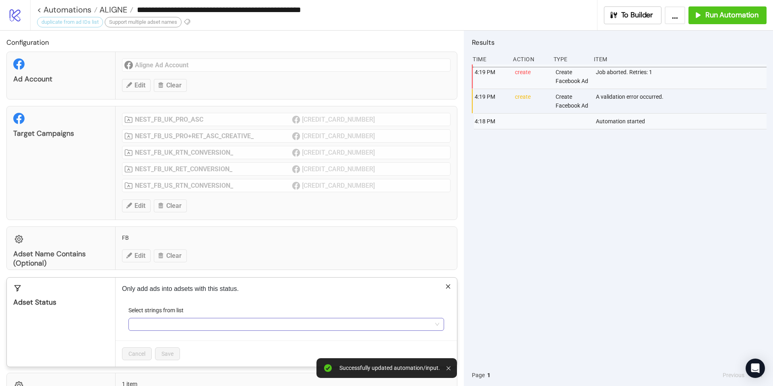
click at [153, 319] on div at bounding box center [282, 323] width 304 height 11
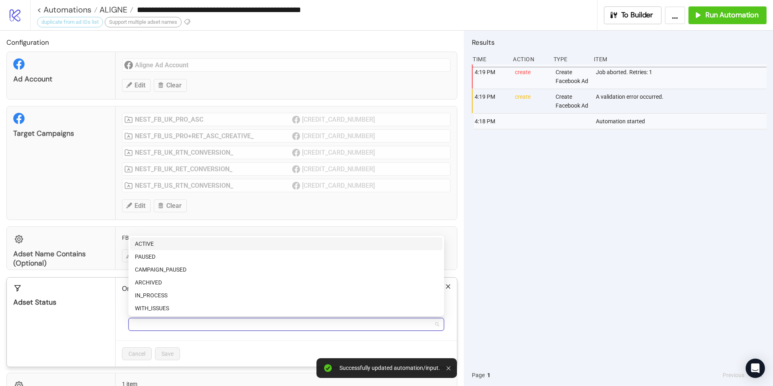
click at [139, 242] on div "ACTIVE" at bounding box center [286, 243] width 303 height 9
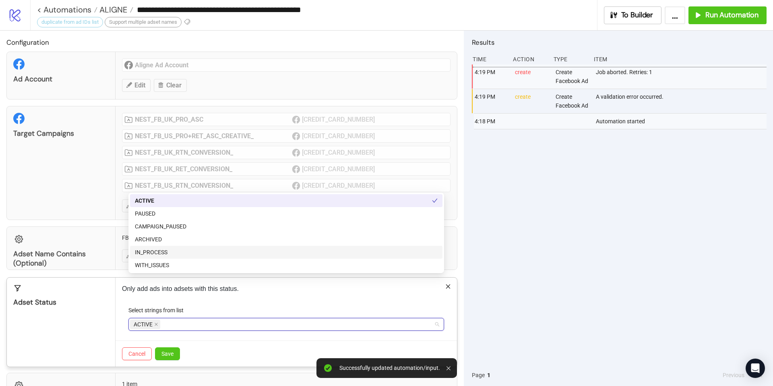
scroll to position [43, 0]
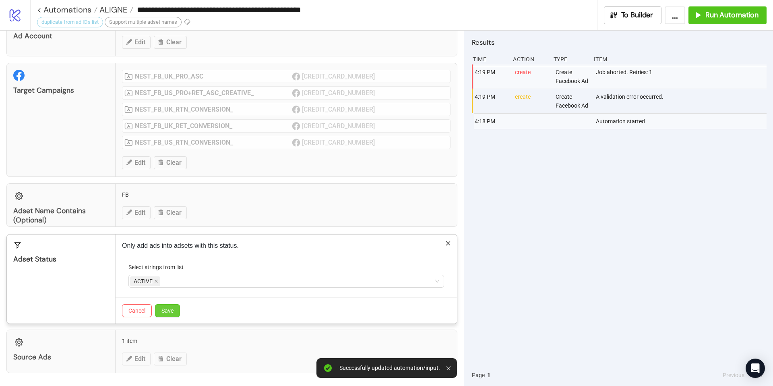
click at [163, 309] on span "Save" at bounding box center [167, 310] width 12 height 6
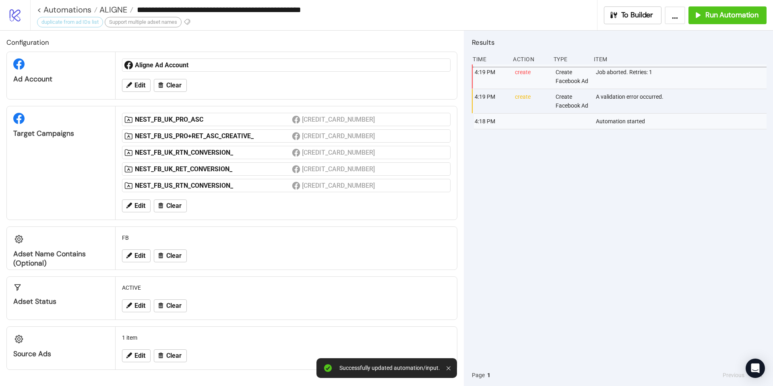
scroll to position [0, 0]
click at [132, 350] on button "Edit" at bounding box center [136, 355] width 29 height 13
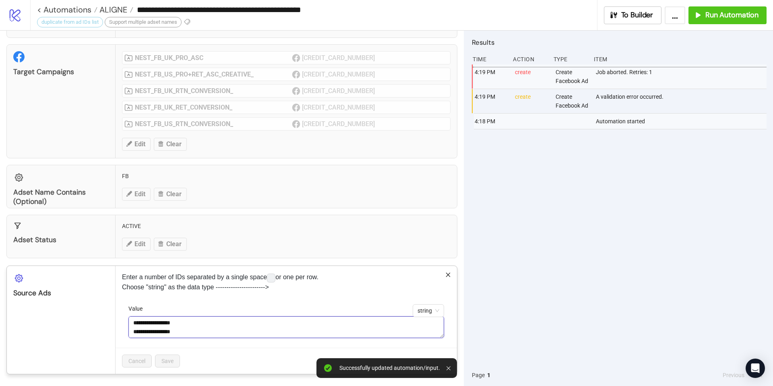
scroll to position [89, 0]
drag, startPoint x: 140, startPoint y: 323, endPoint x: 208, endPoint y: 349, distance: 73.8
click at [208, 349] on div "**********" at bounding box center [285, 319] width 341 height 107
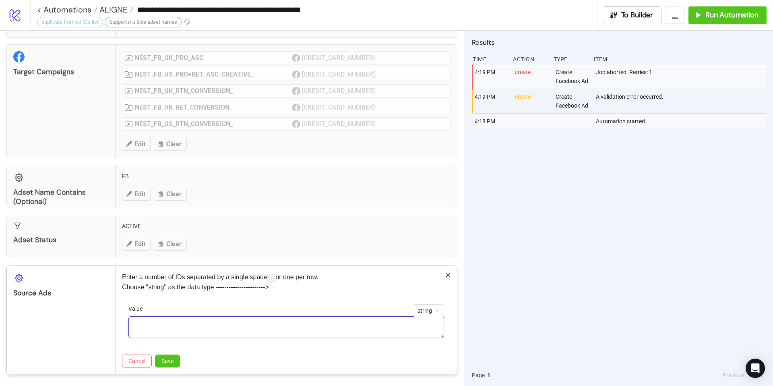
paste textarea "**********"
type textarea "**********"
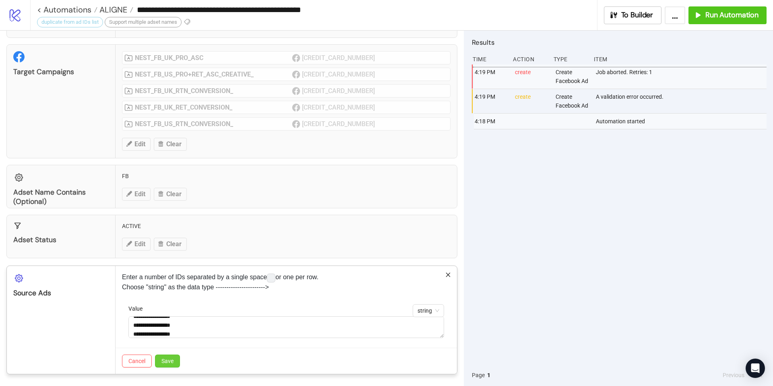
click at [171, 363] on span "Save" at bounding box center [167, 360] width 12 height 6
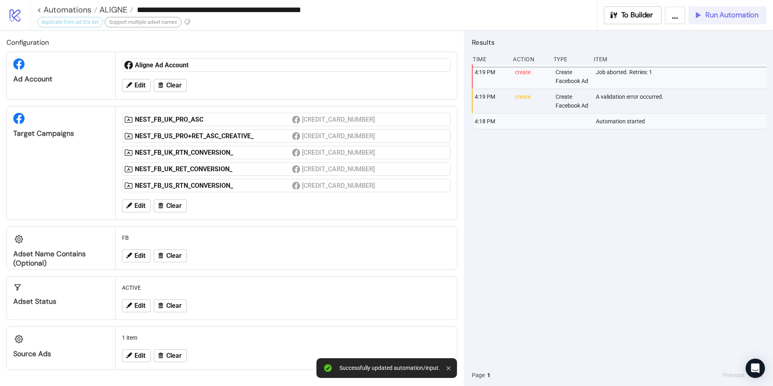
click at [718, 19] on span "Run Automation" at bounding box center [731, 14] width 53 height 9
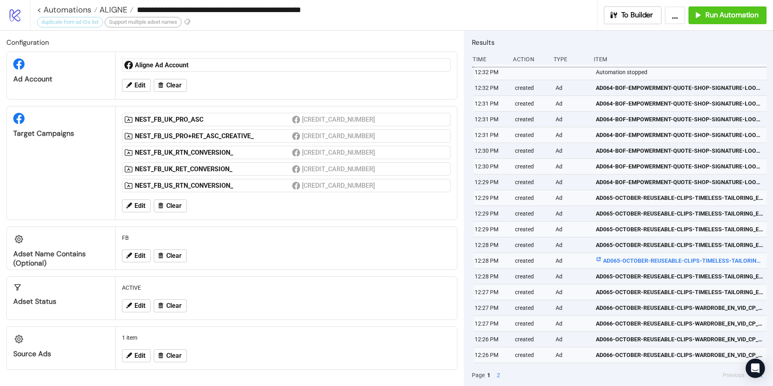
scroll to position [14, 0]
